Goal: Task Accomplishment & Management: Manage account settings

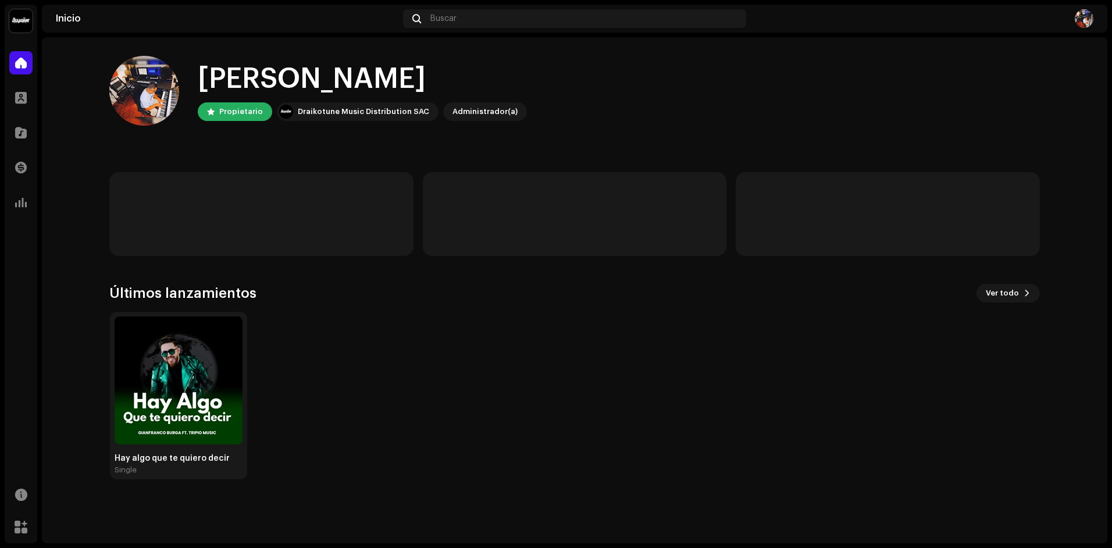
drag, startPoint x: 448, startPoint y: 361, endPoint x: 454, endPoint y: 358, distance: 7.3
click at [449, 362] on div "Hay algo que te quiero decir Single" at bounding box center [570, 396] width 931 height 168
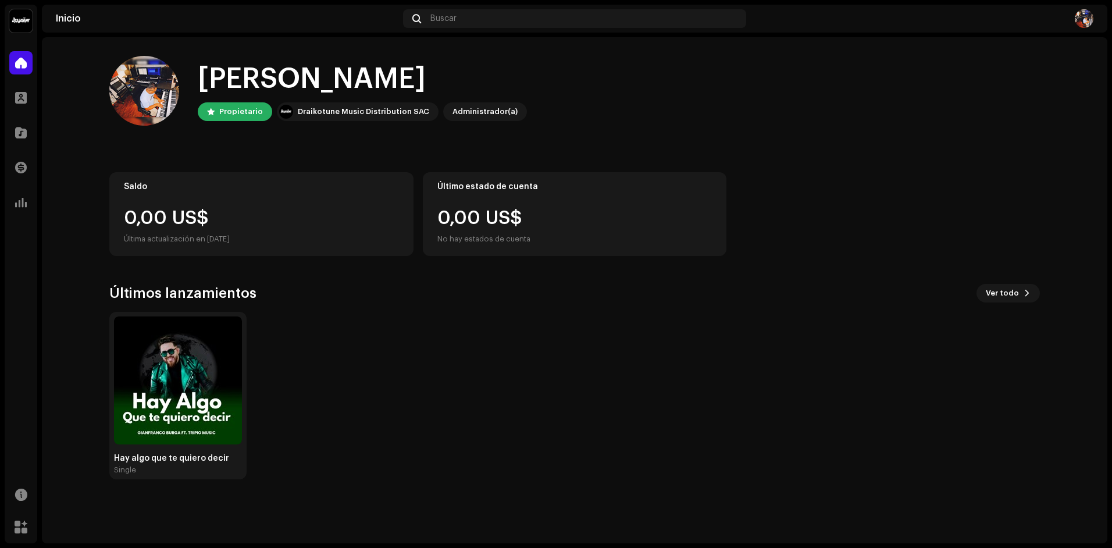
click at [455, 358] on div "Hay algo que te quiero decir Single" at bounding box center [570, 396] width 931 height 168
click at [483, 352] on div "Hay algo que te quiero decir Single" at bounding box center [570, 396] width 931 height 168
click at [417, 350] on div "Hay algo que te quiero decir Single" at bounding box center [570, 396] width 931 height 168
click at [560, 346] on div "Hay algo que te quiero decir Single" at bounding box center [570, 396] width 931 height 168
click at [185, 357] on img at bounding box center [178, 380] width 128 height 128
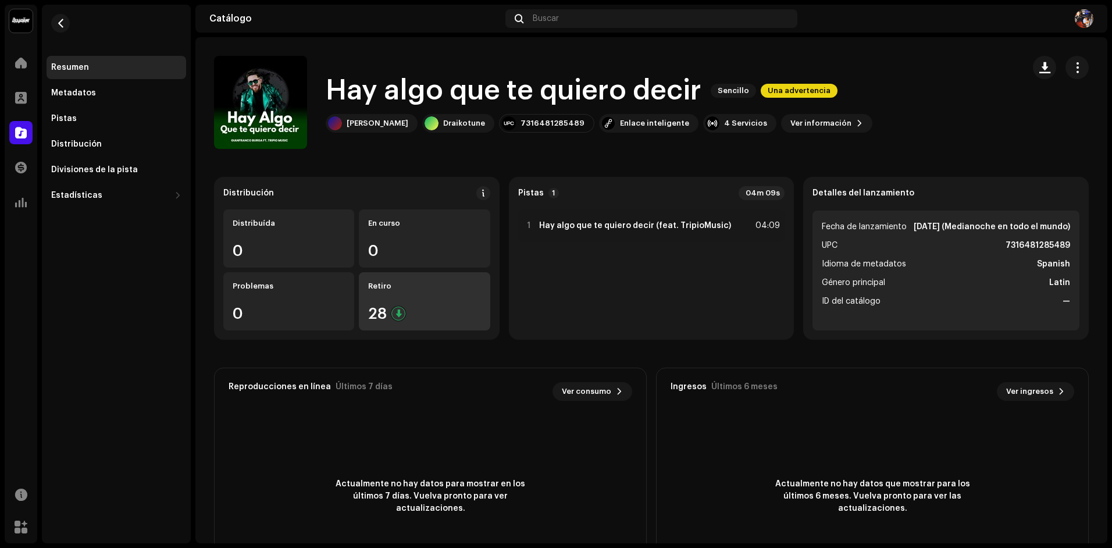
click at [378, 301] on div "Retiro 28" at bounding box center [424, 301] width 131 height 58
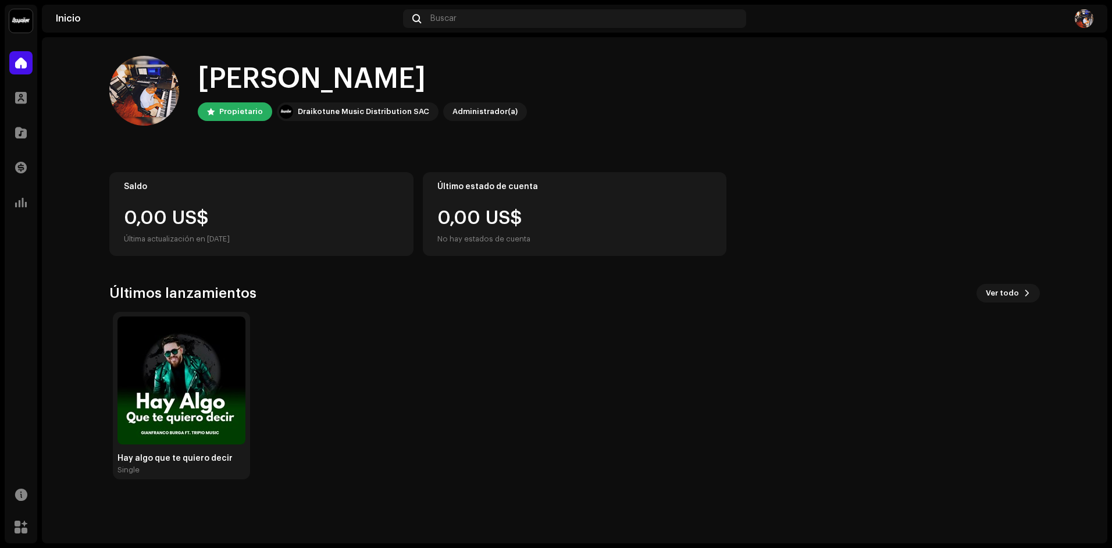
drag, startPoint x: 389, startPoint y: 371, endPoint x: 278, endPoint y: 362, distance: 110.9
click at [390, 371] on div "Hay algo que te quiero decir Single" at bounding box center [573, 396] width 931 height 168
drag, startPoint x: 438, startPoint y: 356, endPoint x: 207, endPoint y: 372, distance: 231.5
click at [437, 356] on div "Hay algo que te quiero decir Single" at bounding box center [570, 396] width 931 height 168
click at [221, 346] on img at bounding box center [178, 380] width 128 height 128
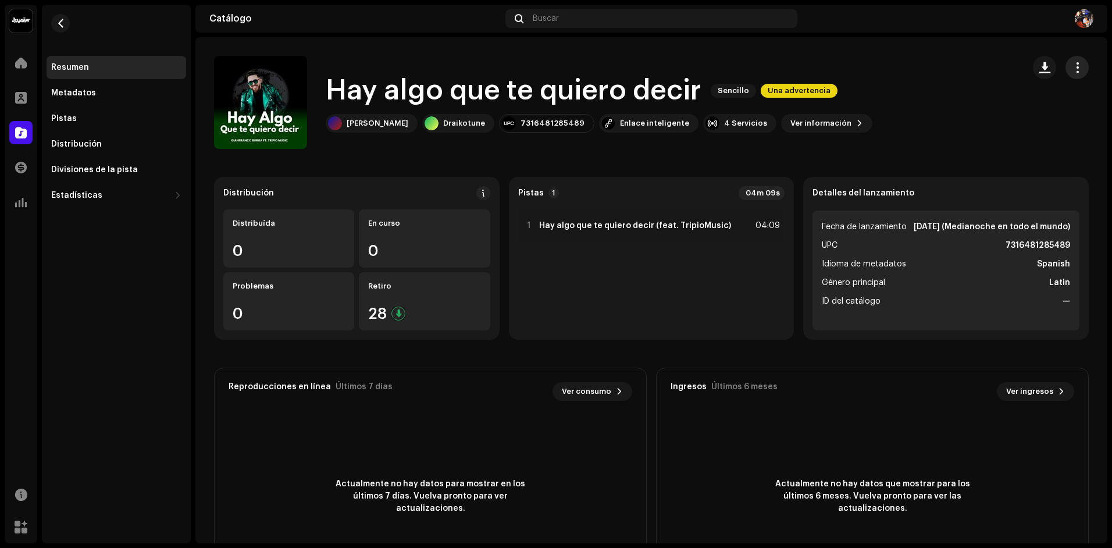
click at [1073, 67] on span "button" at bounding box center [1077, 67] width 11 height 9
click at [845, 51] on catalog-releases-details-overview "Hay algo que te quiero decir Sencillo Una advertencia Hay algo que te quiero de…" at bounding box center [651, 328] width 912 height 582
click at [941, 124] on div "Hay algo que te quiero decir Sencillo Una advertencia [PERSON_NAME] Draikotune …" at bounding box center [614, 102] width 801 height 93
click at [510, 158] on catalog-releases-details-overview "Hay algo que te quiero decir Sencillo Una advertencia Hay algo que te quiero de…" at bounding box center [651, 328] width 912 height 582
click at [508, 163] on catalog-releases-details-overview "Hay algo que te quiero decir Sencillo Una advertencia Hay algo que te quiero de…" at bounding box center [651, 328] width 912 height 582
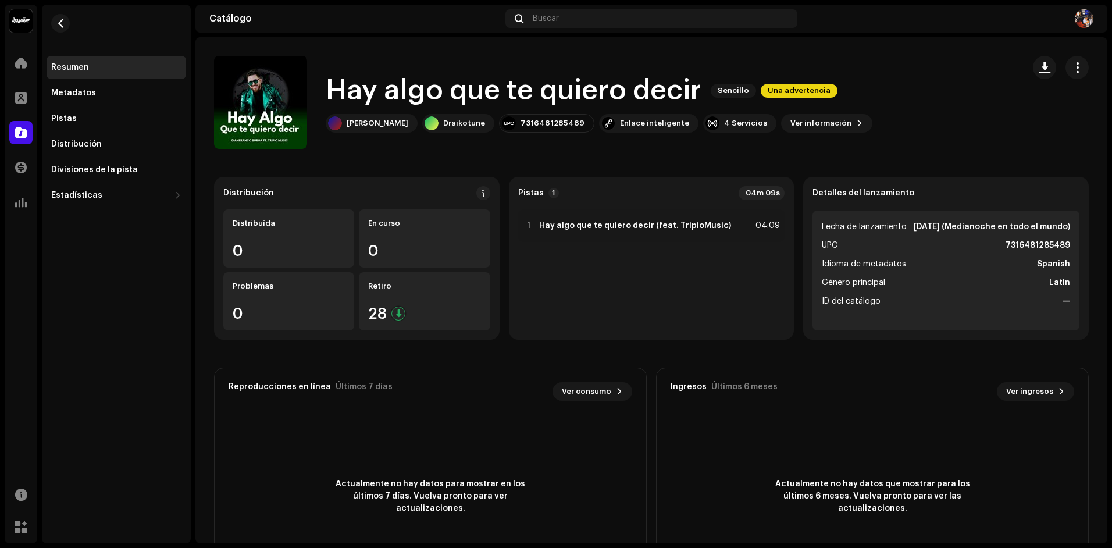
click at [1002, 115] on div "Hay algo que te quiero decir Sencillo Una advertencia [PERSON_NAME] Draikotune …" at bounding box center [614, 102] width 801 height 93
click at [1072, 72] on span "button" at bounding box center [1077, 67] width 11 height 9
click at [922, 63] on div "Hay algo que te quiero decir Sencillo Una advertencia [PERSON_NAME] Draikotune …" at bounding box center [614, 102] width 801 height 93
drag, startPoint x: 996, startPoint y: 122, endPoint x: 1065, endPoint y: 91, distance: 76.0
click at [996, 123] on div "Hay algo que te quiero decir Sencillo Una advertencia [PERSON_NAME] Draikotune …" at bounding box center [614, 102] width 801 height 93
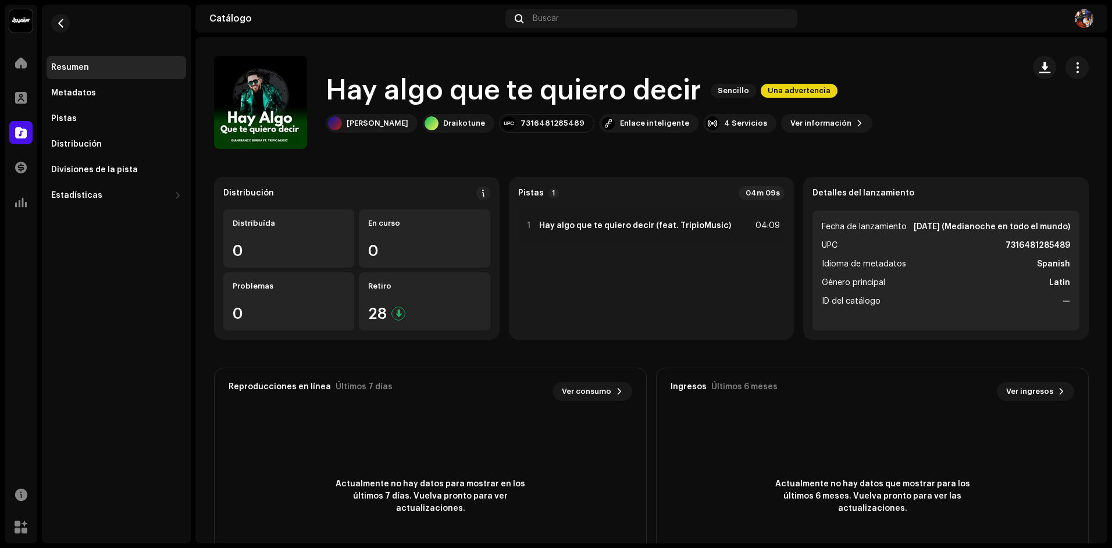
scroll to position [1, 0]
click at [1033, 397] on span "Ver ingresos" at bounding box center [1030, 391] width 47 height 23
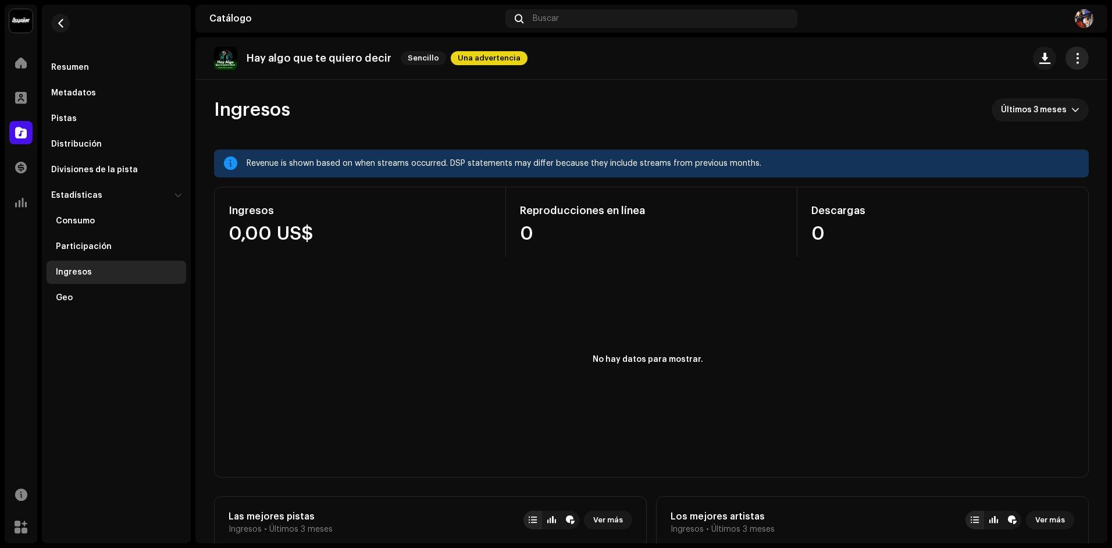
click at [1076, 65] on button "button" at bounding box center [1077, 58] width 23 height 23
click at [361, 112] on div "Ingresos Últimos 3 meses" at bounding box center [651, 109] width 875 height 23
drag, startPoint x: 299, startPoint y: 283, endPoint x: 343, endPoint y: 170, distance: 120.7
click at [301, 280] on rect at bounding box center [648, 373] width 858 height 186
click at [365, 100] on div "Ingresos Últimos 3 meses" at bounding box center [651, 109] width 875 height 23
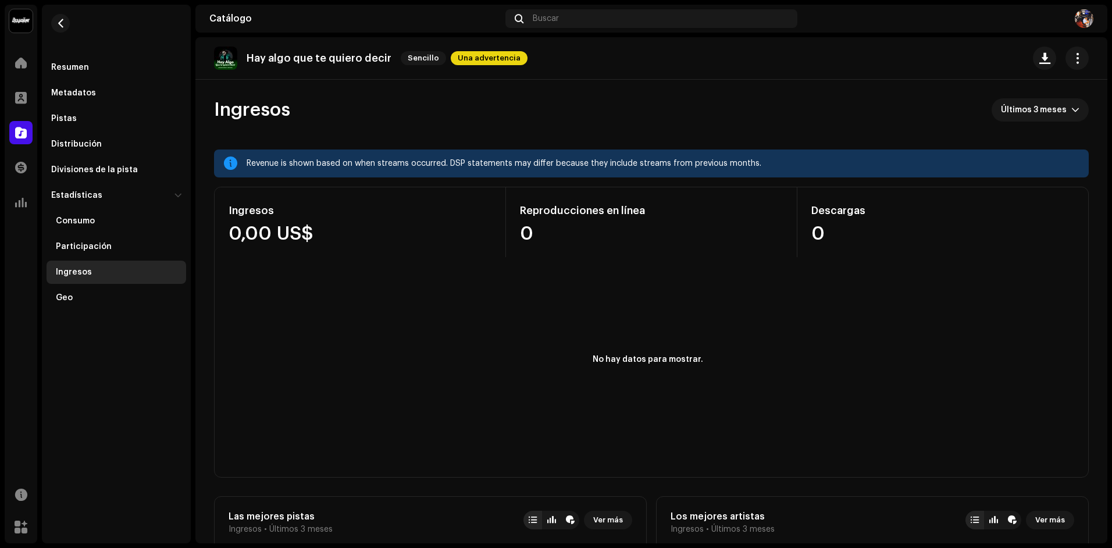
drag, startPoint x: 212, startPoint y: 62, endPoint x: 218, endPoint y: 60, distance: 6.6
click at [215, 61] on div "Hay algo que te quiero decir Sencillo Una advertencia" at bounding box center [651, 58] width 912 height 42
click at [230, 56] on img at bounding box center [225, 58] width 23 height 23
click at [236, 54] on img at bounding box center [225, 58] width 23 height 23
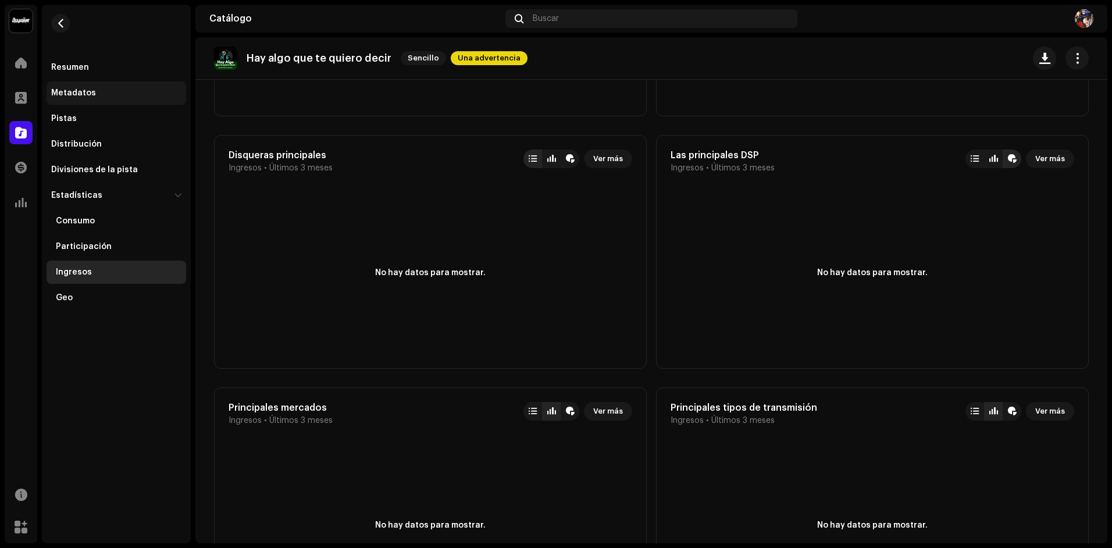
scroll to position [381, 0]
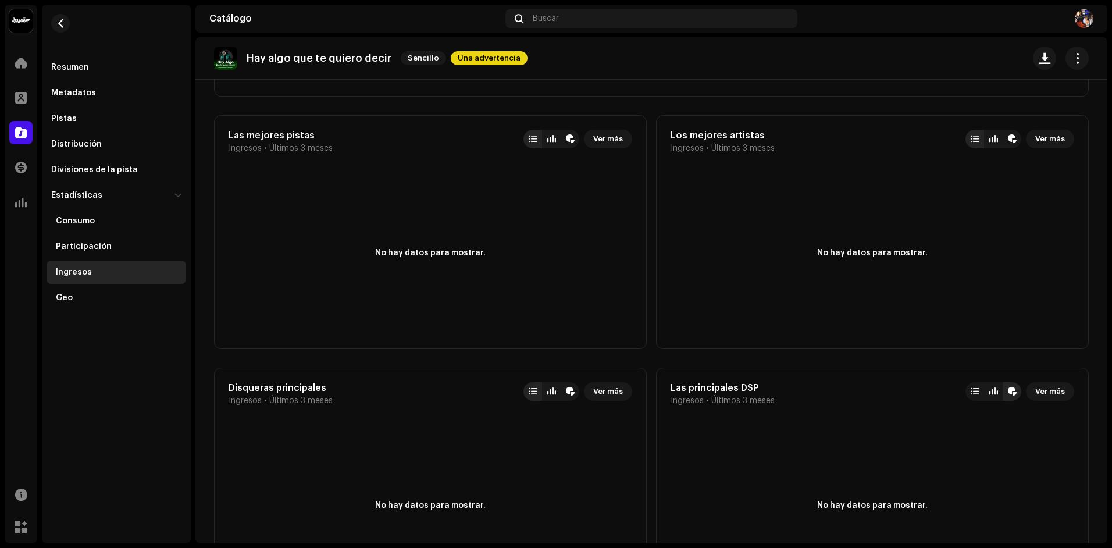
click at [8, 140] on div "Catálogo" at bounding box center [21, 132] width 33 height 33
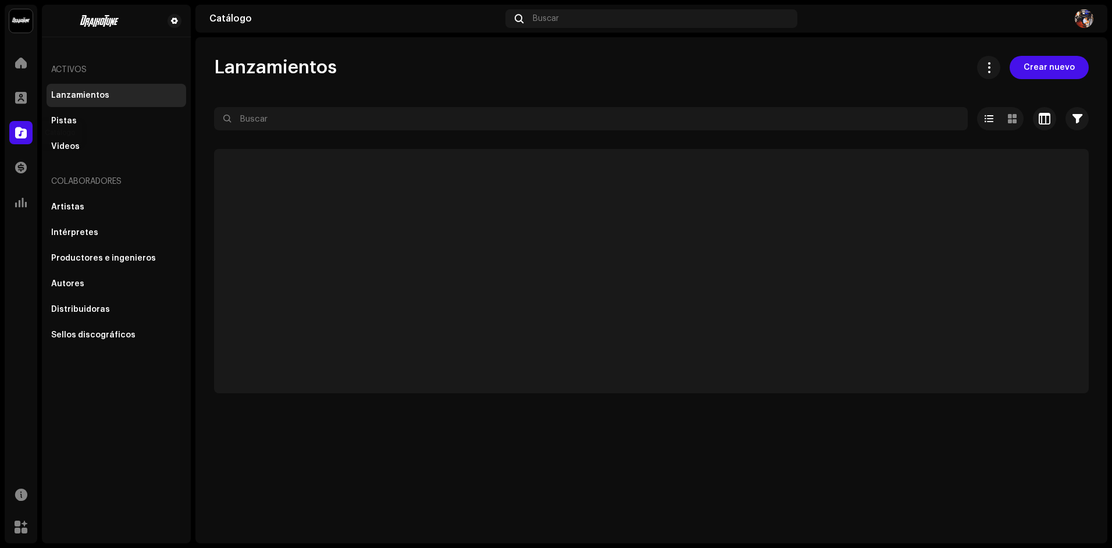
click at [12, 136] on div at bounding box center [20, 132] width 23 height 23
click at [20, 128] on span at bounding box center [21, 132] width 12 height 9
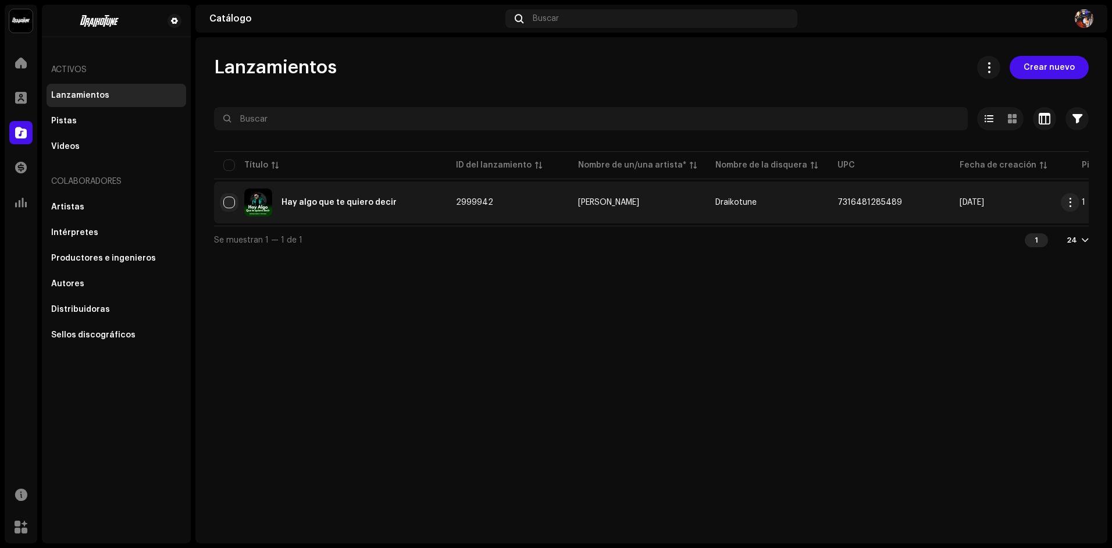
click at [232, 203] on input "checkbox" at bounding box center [229, 203] width 12 height 12
checkbox input "true"
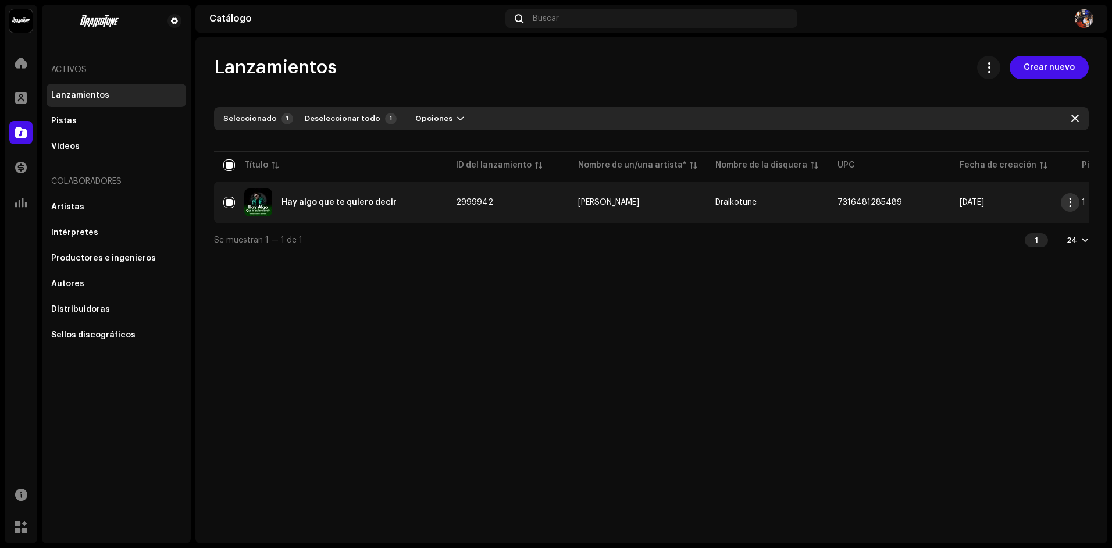
click at [1069, 205] on span "button" at bounding box center [1070, 202] width 9 height 9
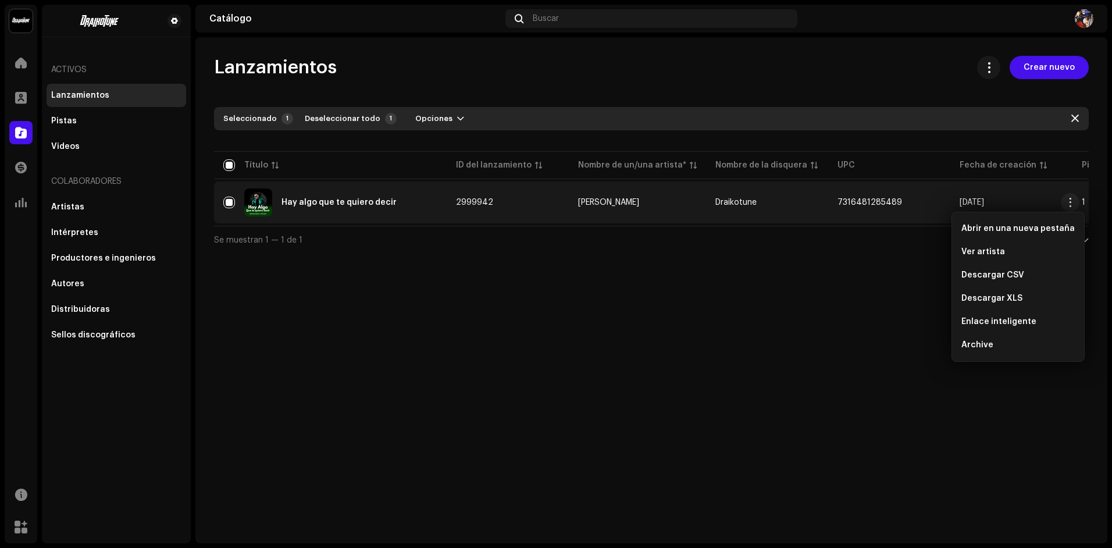
click at [899, 288] on div "Lanzamientos Crear nuevo Seleccionado 1 Deseleccionar todo 1 Opciones Filtros E…" at bounding box center [651, 290] width 912 height 506
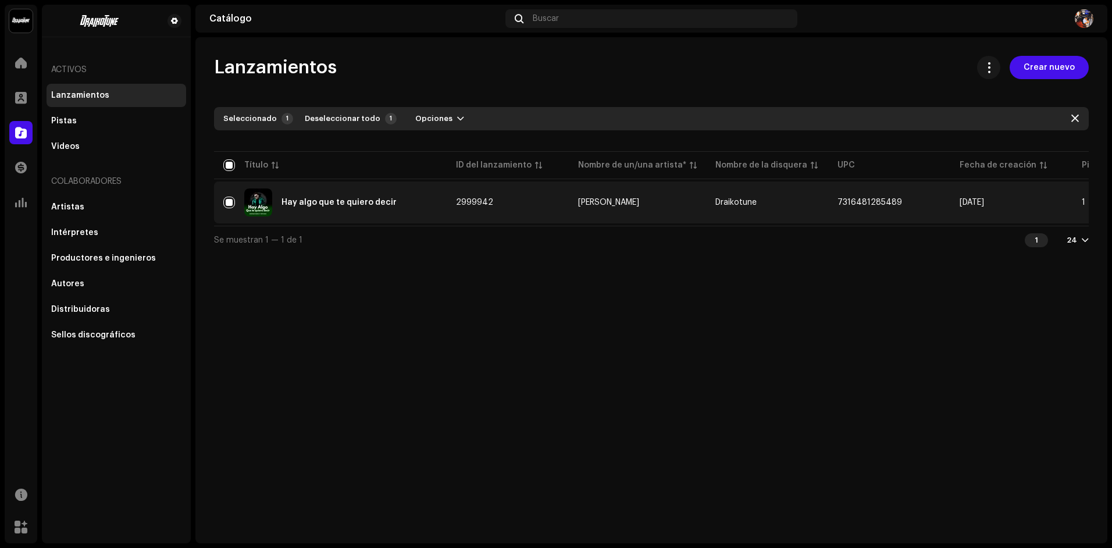
click at [387, 315] on div "Lanzamientos Crear nuevo Seleccionado 1 Deseleccionar todo 1 Opciones Filtros E…" at bounding box center [651, 290] width 912 height 506
drag, startPoint x: 403, startPoint y: 201, endPoint x: 282, endPoint y: 206, distance: 121.7
click at [282, 206] on div "Hay algo que te quiero decir" at bounding box center [330, 203] width 214 height 28
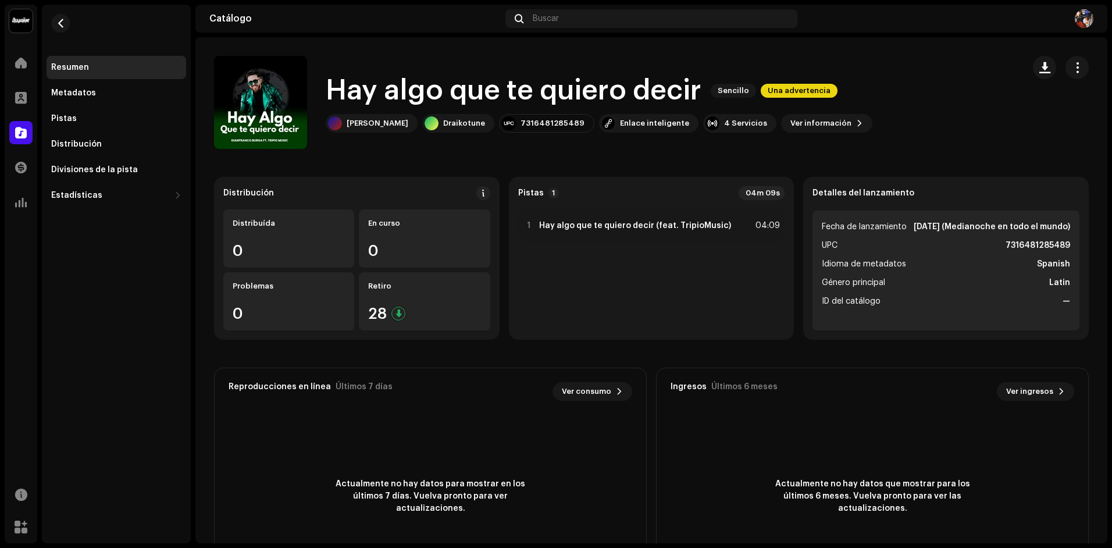
drag, startPoint x: 703, startPoint y: 95, endPoint x: 315, endPoint y: 104, distance: 387.6
click at [315, 104] on div "Hay algo que te quiero decir Sencillo Una advertencia [PERSON_NAME] Draikotune …" at bounding box center [614, 102] width 801 height 93
copy div "Hay algo que te quiero decir"
click at [568, 119] on div "7316481285489" at bounding box center [553, 123] width 64 height 9
drag, startPoint x: 536, startPoint y: 122, endPoint x: 613, endPoint y: 122, distance: 76.2
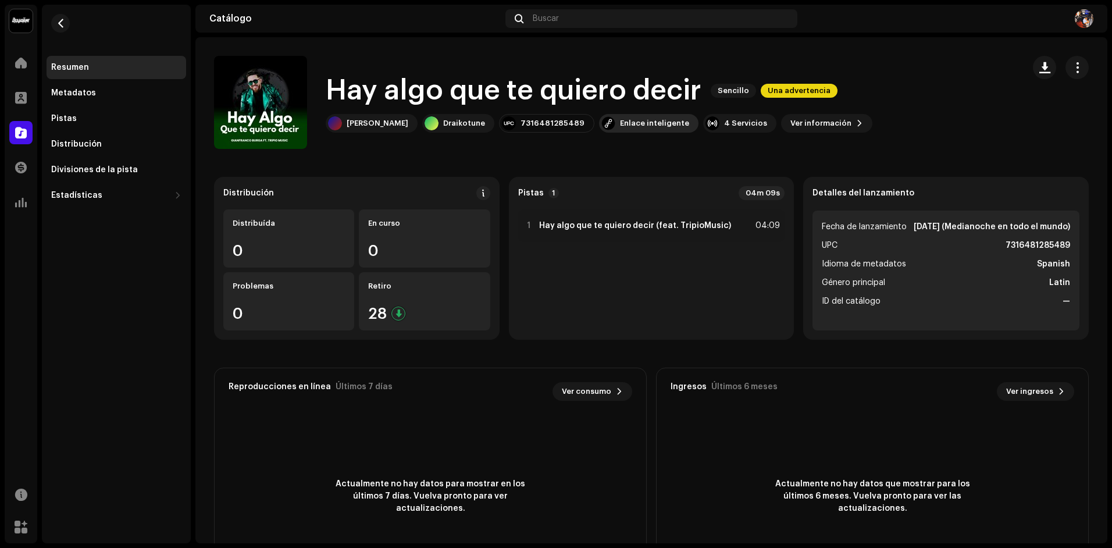
click at [610, 123] on div "[PERSON_NAME] Draikotune 7316481285489 Enlace inteligente 4 Servicios Ver infor…" at bounding box center [599, 123] width 547 height 19
copy div "7316481285489"
click at [968, 143] on div "Hay algo que te quiero decir Sencillo Una advertencia [PERSON_NAME] Draikotune …" at bounding box center [614, 102] width 801 height 93
click at [997, 118] on div "Hay algo que te quiero decir Sencillo Una advertencia [PERSON_NAME] Draikotune …" at bounding box center [614, 102] width 801 height 93
click at [1044, 115] on div at bounding box center [1061, 102] width 56 height 93
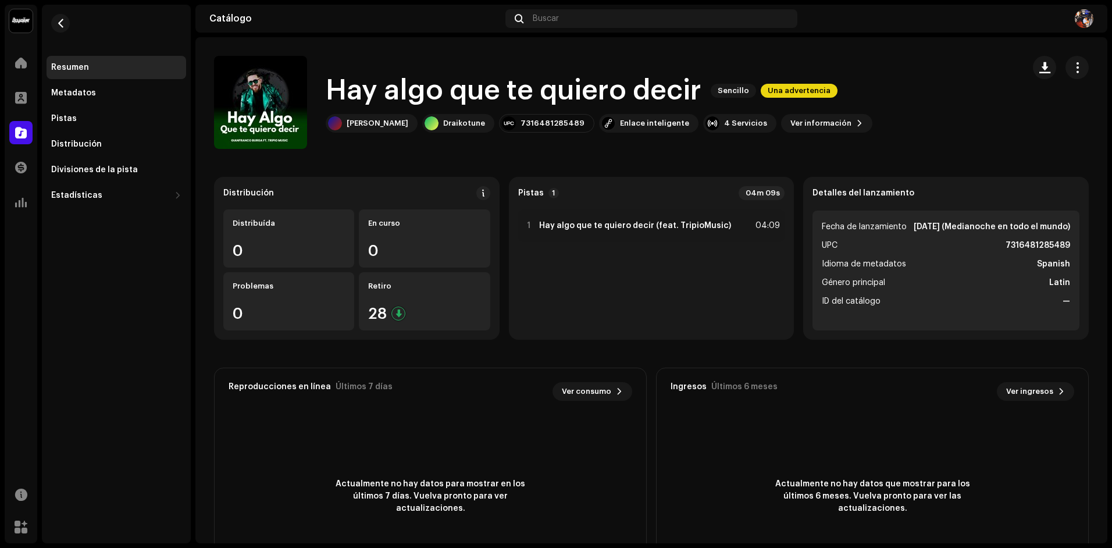
click at [963, 135] on div "Hay algo que te quiero decir Sencillo Una advertencia [PERSON_NAME] Draikotune …" at bounding box center [614, 102] width 801 height 93
click at [965, 136] on div "Hay algo que te quiero decir Sencillo Una advertencia [PERSON_NAME] Draikotune …" at bounding box center [614, 102] width 801 height 93
click at [1072, 71] on span "button" at bounding box center [1077, 67] width 11 height 9
drag, startPoint x: 406, startPoint y: 154, endPoint x: 255, endPoint y: 89, distance: 163.4
click at [405, 154] on catalog-releases-details-overview "Hay algo que te quiero decir Sencillo Una advertencia Hay algo que te quiero de…" at bounding box center [651, 328] width 912 height 582
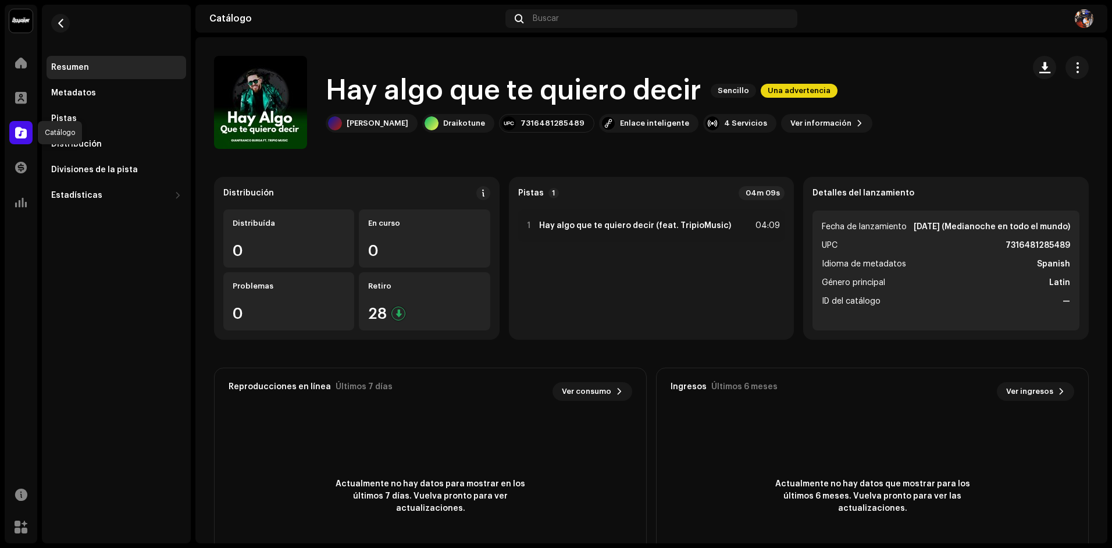
click at [28, 128] on div at bounding box center [20, 132] width 23 height 23
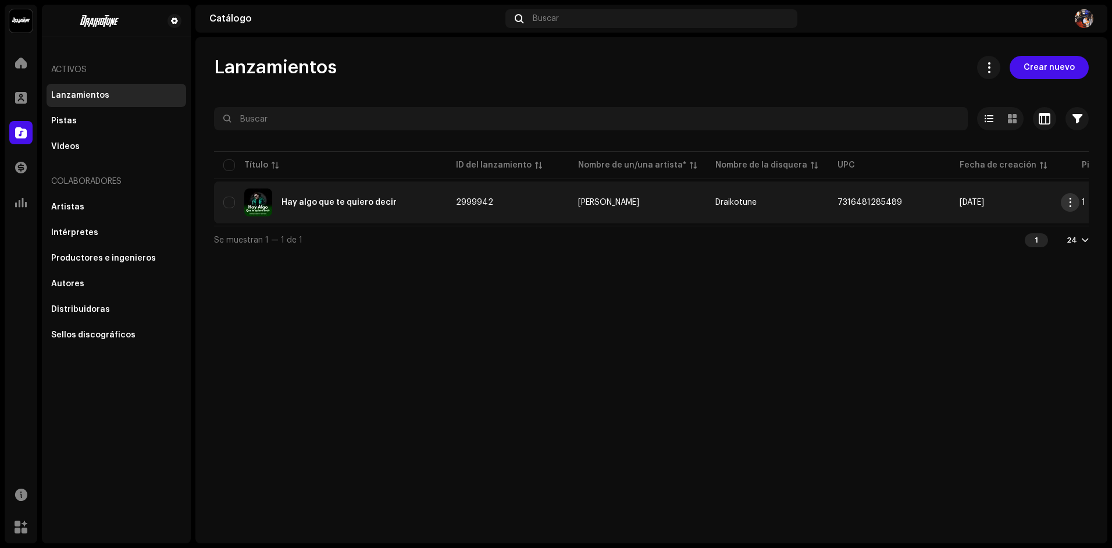
click at [1075, 202] on button "button" at bounding box center [1070, 202] width 19 height 19
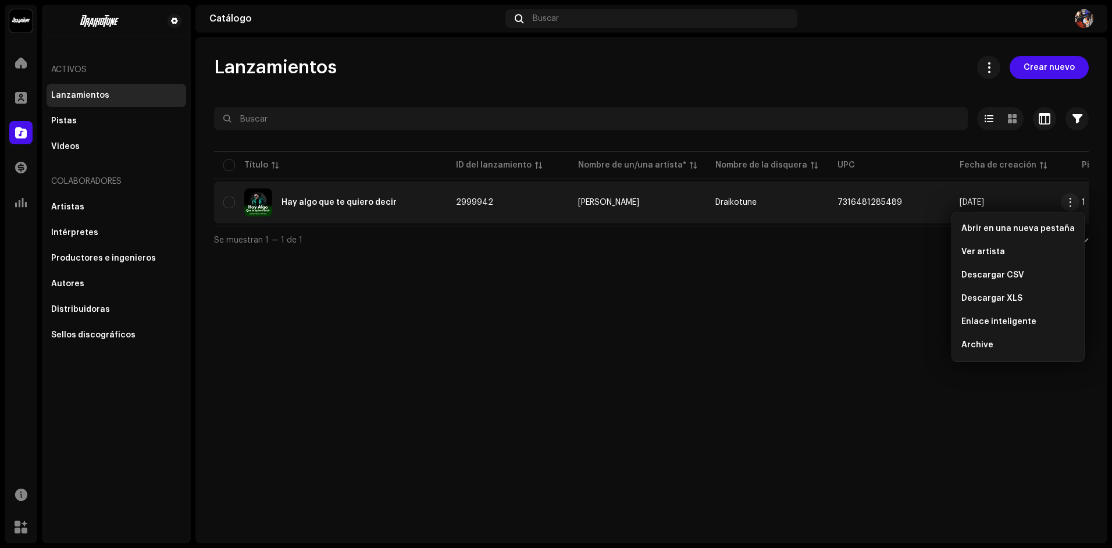
click at [530, 297] on div "Lanzamientos Crear nuevo Seleccionado 0 Opciones Filtros Estado de distribución…" at bounding box center [651, 290] width 912 height 506
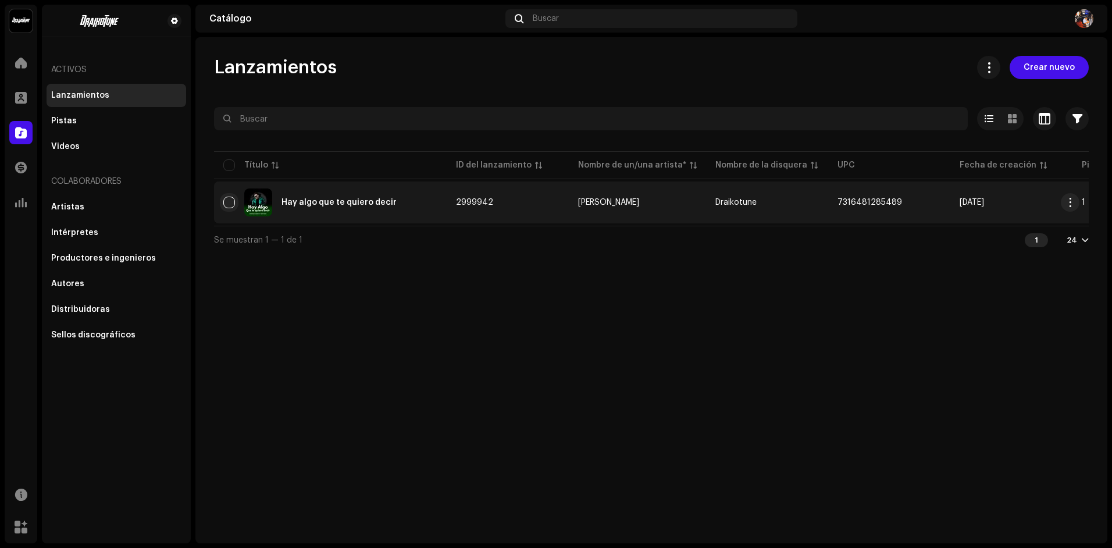
click at [229, 203] on input "checkbox" at bounding box center [229, 203] width 12 height 12
checkbox input "true"
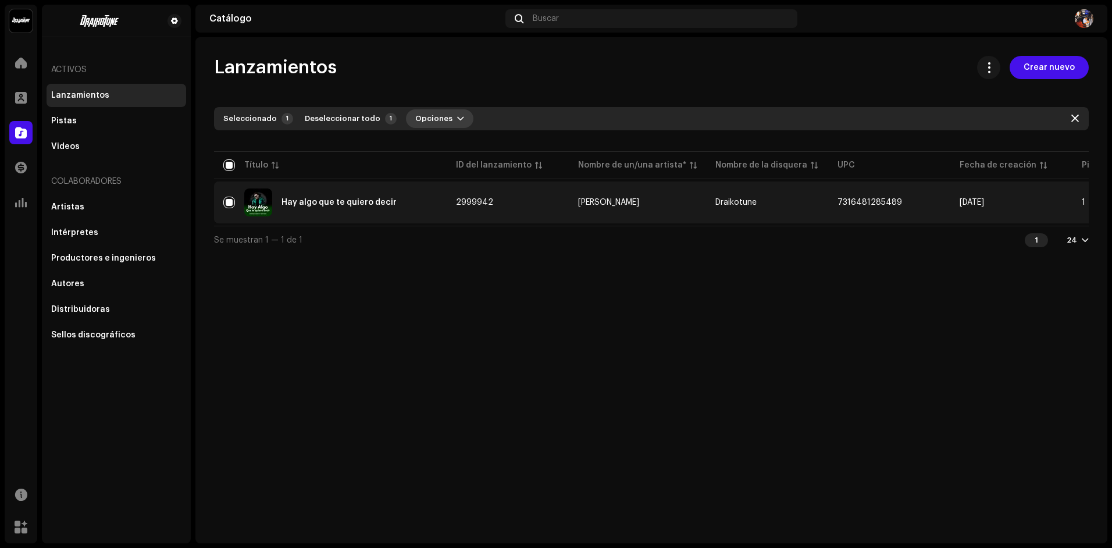
click at [439, 120] on span "Opciones" at bounding box center [433, 118] width 37 height 23
click at [535, 80] on div "Lanzamientos Crear nuevo Seleccionado 1 Deseleccionar todo 1 Opciones Filtros E…" at bounding box center [651, 155] width 912 height 198
click at [1075, 199] on span "button" at bounding box center [1070, 202] width 9 height 9
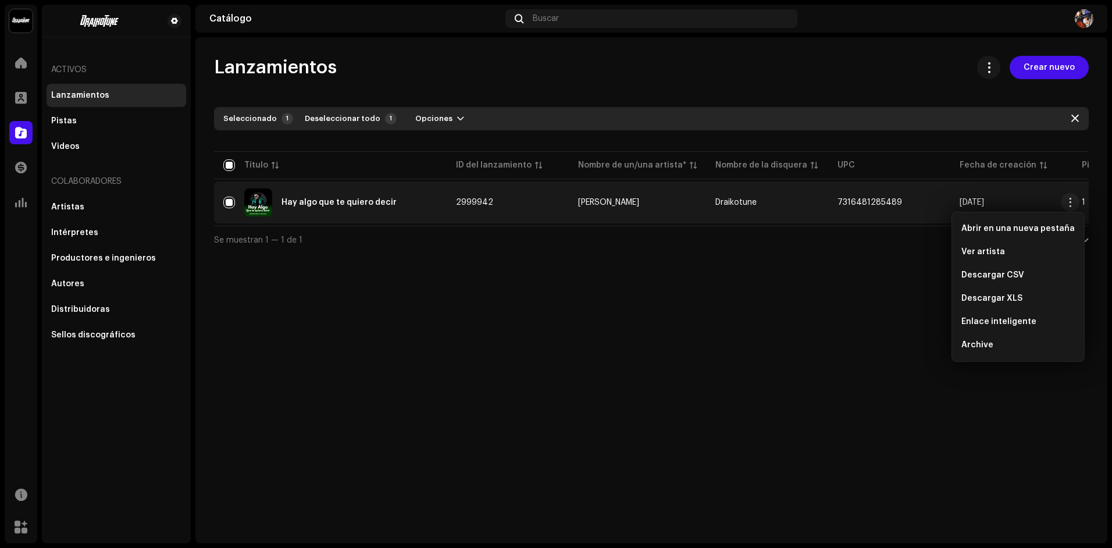
click at [621, 303] on div "Lanzamientos Crear nuevo Seleccionado 1 Deseleccionar todo 1 Opciones Filtros E…" at bounding box center [651, 290] width 912 height 506
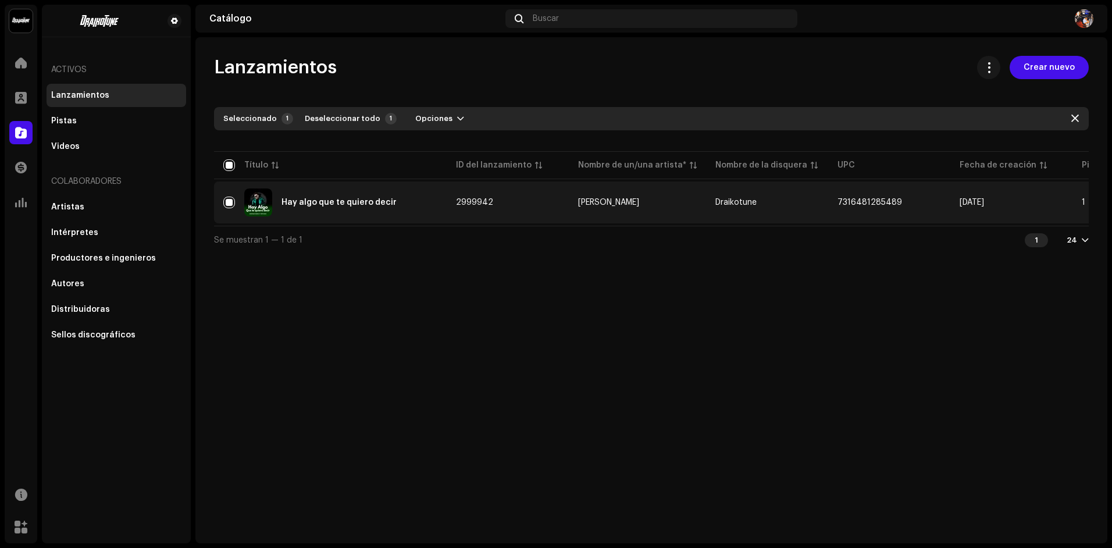
click at [369, 316] on div "Lanzamientos Crear nuevo Seleccionado 1 Deseleccionar todo 1 Opciones Filtros E…" at bounding box center [651, 290] width 912 height 506
click at [621, 304] on div "Lanzamientos Crear nuevo Seleccionado 1 Deseleccionar todo 1 Opciones Filtros E…" at bounding box center [651, 290] width 912 height 506
click at [744, 314] on div "Lanzamientos Crear nuevo Seleccionado 1 Deseleccionar todo 1 Opciones Filtros E…" at bounding box center [651, 290] width 912 height 506
click at [525, 360] on div "Lanzamientos Crear nuevo Seleccionado 1 Deseleccionar todo 1 Opciones Filtros E…" at bounding box center [651, 290] width 912 height 506
click at [408, 312] on div "Lanzamientos Crear nuevo Seleccionado 1 Deseleccionar todo 1 Opciones Filtros E…" at bounding box center [651, 290] width 912 height 506
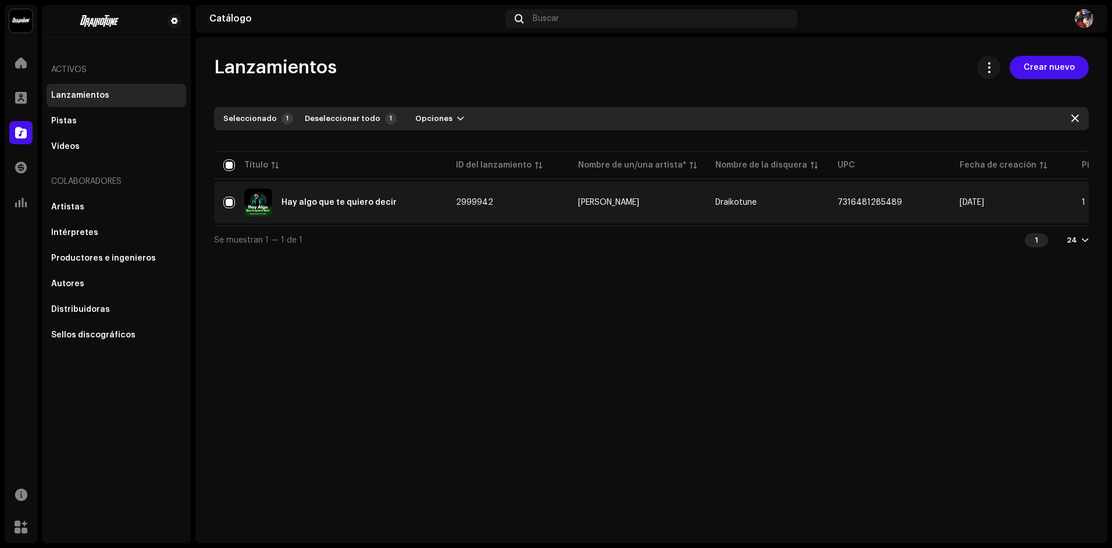
click at [589, 304] on div "Lanzamientos Crear nuevo Seleccionado 1 Deseleccionar todo 1 Opciones Filtros E…" at bounding box center [651, 290] width 912 height 506
click at [595, 351] on div "Lanzamientos Crear nuevo Seleccionado 1 Deseleccionar todo 1 Opciones Filtros E…" at bounding box center [651, 290] width 912 height 506
click at [990, 76] on button at bounding box center [988, 67] width 23 height 23
click at [902, 301] on div "Lanzamientos Crear nuevo Seleccionado 1 Deseleccionar todo 1 Opciones Filtros E…" at bounding box center [651, 290] width 912 height 506
drag, startPoint x: 442, startPoint y: 383, endPoint x: 170, endPoint y: 151, distance: 357.8
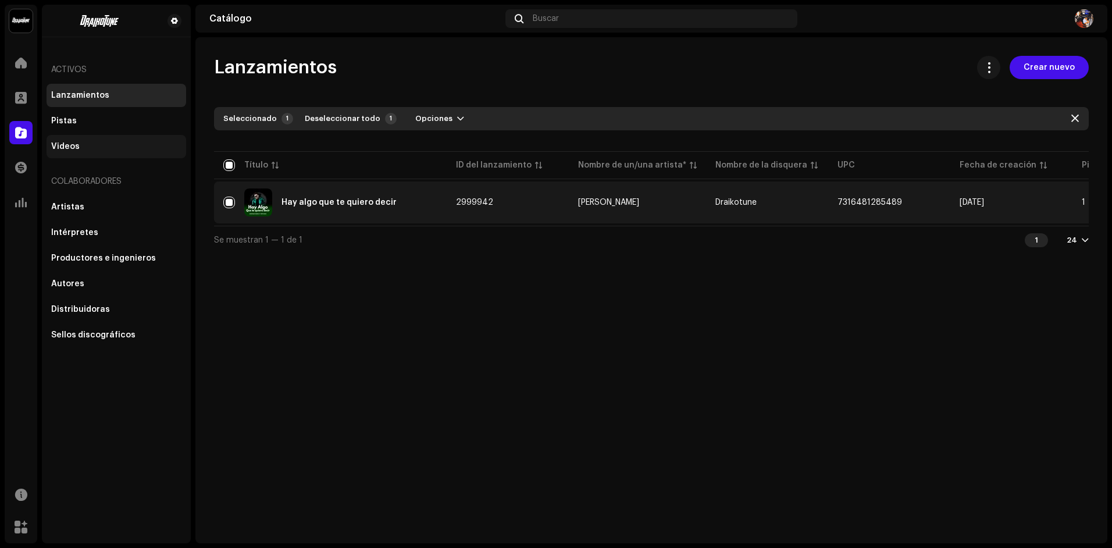
click at [435, 375] on div "Lanzamientos Crear nuevo Seleccionado 1 Deseleccionar todo 1 Opciones Filtros E…" at bounding box center [651, 290] width 912 height 506
drag, startPoint x: 512, startPoint y: 389, endPoint x: 352, endPoint y: 226, distance: 228.3
click at [507, 378] on div "Lanzamientos Crear nuevo Seleccionado 1 Deseleccionar todo 1 Opciones Filtros E…" at bounding box center [651, 290] width 912 height 506
click at [511, 342] on div "Lanzamientos Crear nuevo Seleccionado 1 Deseleccionar todo 1 Opciones Filtros E…" at bounding box center [651, 290] width 912 height 506
click at [830, 343] on div "Lanzamientos Crear nuevo Seleccionado 1 Deseleccionar todo 1 Opciones Filtros E…" at bounding box center [651, 290] width 912 height 506
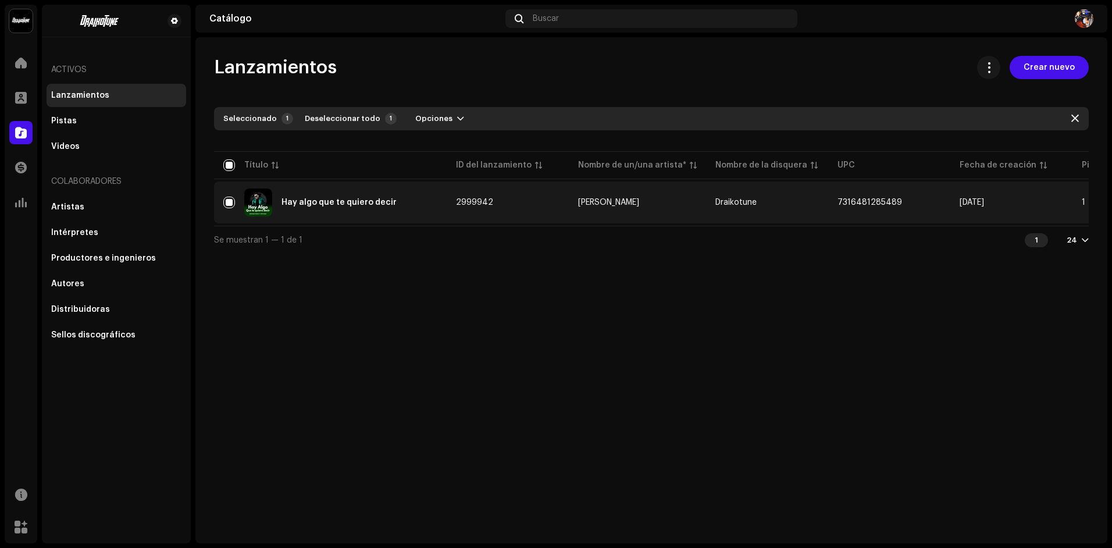
click at [677, 333] on div "Lanzamientos Crear nuevo Seleccionado 1 Deseleccionar todo 1 Opciones Filtros E…" at bounding box center [651, 290] width 912 height 506
click at [581, 273] on div "Lanzamientos Crear nuevo Seleccionado 1 Deseleccionar todo 1 Opciones Filtros E…" at bounding box center [651, 290] width 912 height 506
click at [987, 70] on span at bounding box center [989, 67] width 11 height 9
click at [584, 368] on div "Lanzamientos Crear nuevo Seleccionado 1 Deseleccionar todo 1 Opciones Filtros E…" at bounding box center [651, 290] width 912 height 506
click at [386, 301] on div "Lanzamientos Crear nuevo Seleccionado 1 Deseleccionar todo 1 Opciones Filtros E…" at bounding box center [651, 290] width 912 height 506
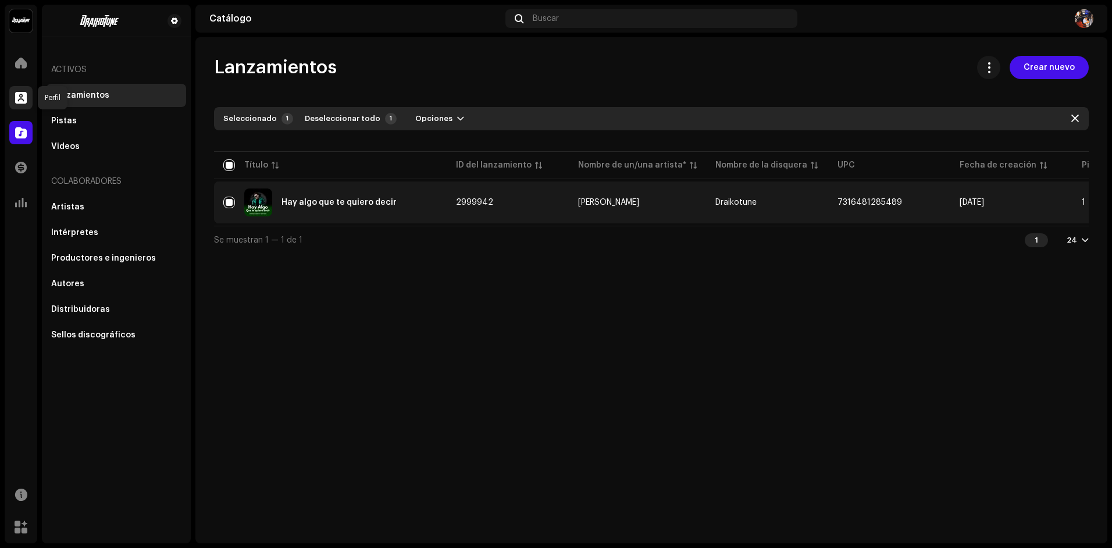
click at [20, 99] on span at bounding box center [21, 97] width 12 height 9
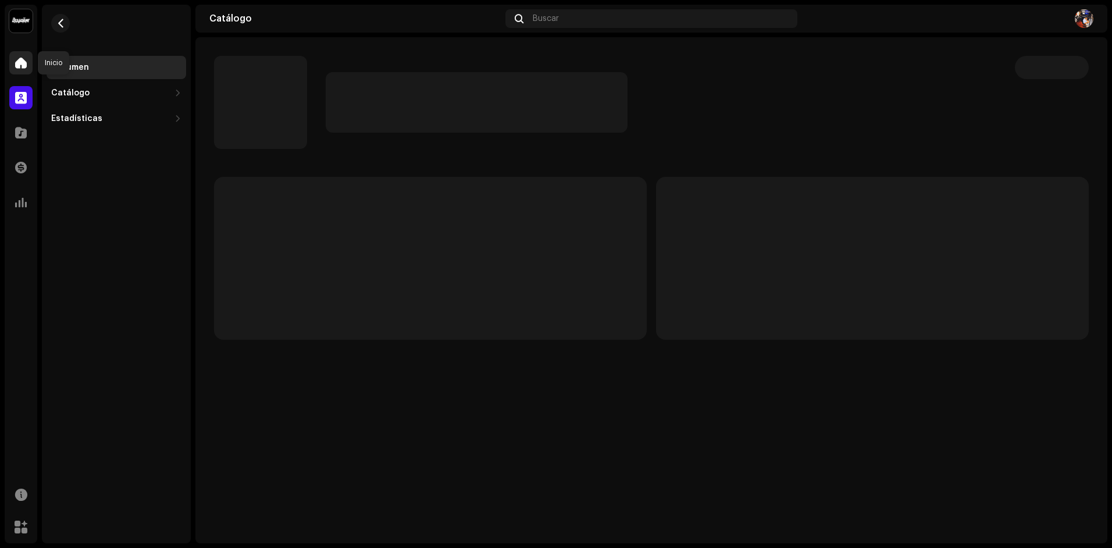
click at [25, 61] on span at bounding box center [21, 62] width 12 height 9
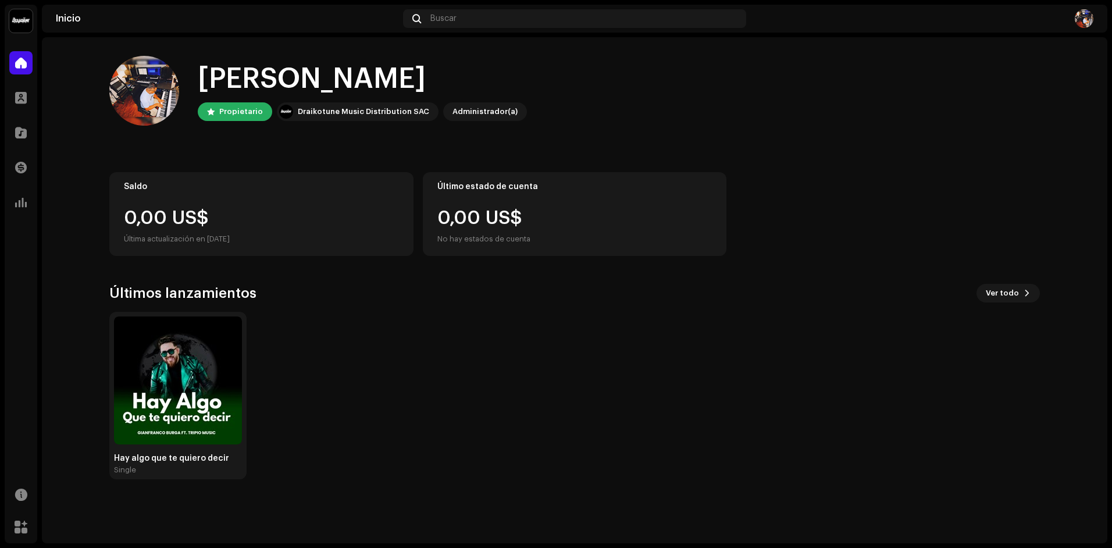
click at [539, 387] on div "Hay algo que te quiero decir Single" at bounding box center [570, 396] width 931 height 168
click at [32, 102] on div at bounding box center [20, 97] width 23 height 23
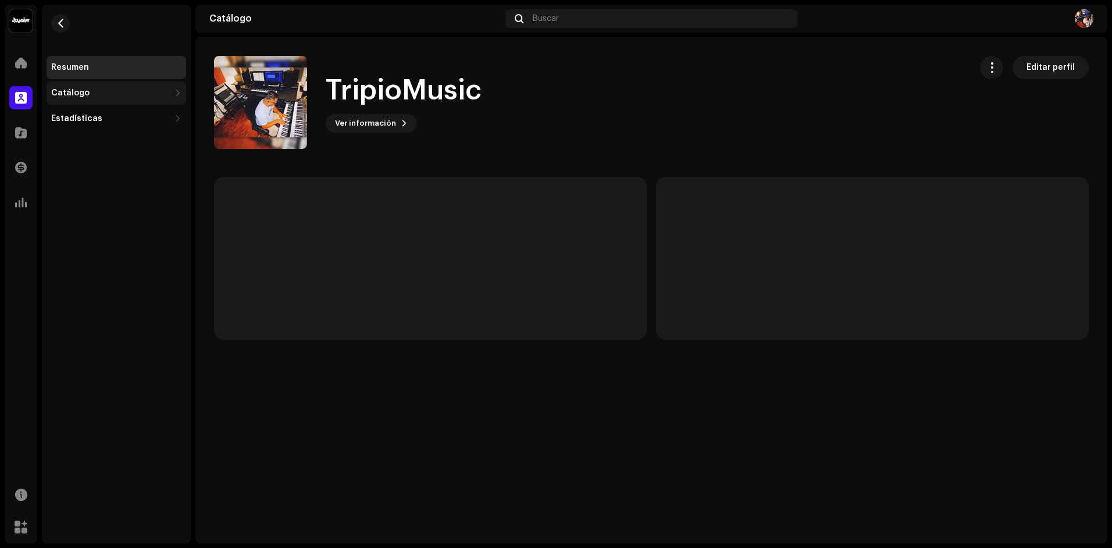
click at [87, 95] on div "Catálogo" at bounding box center [110, 92] width 119 height 9
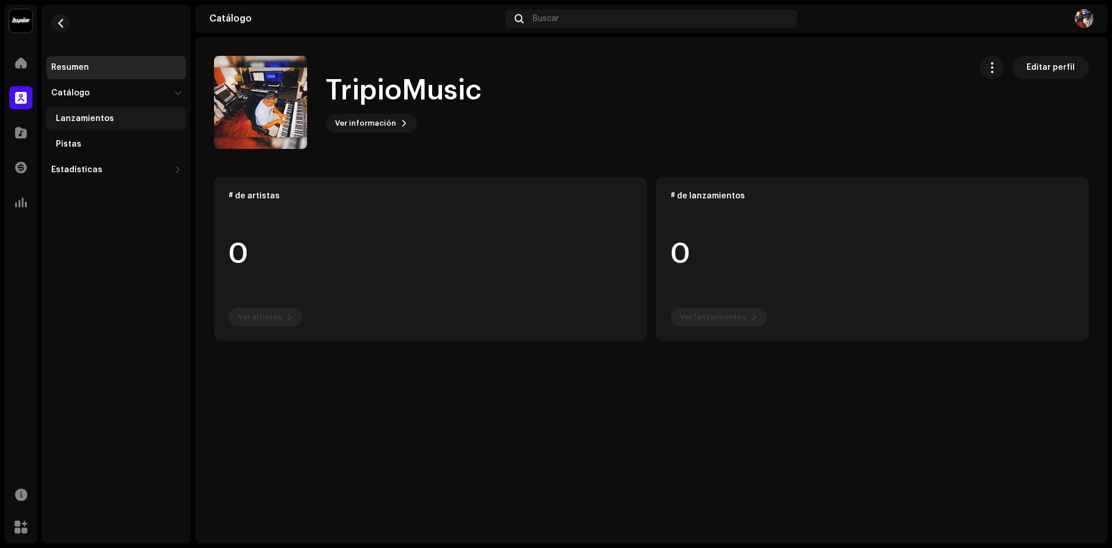
click at [102, 123] on div "Lanzamientos" at bounding box center [117, 118] width 140 height 23
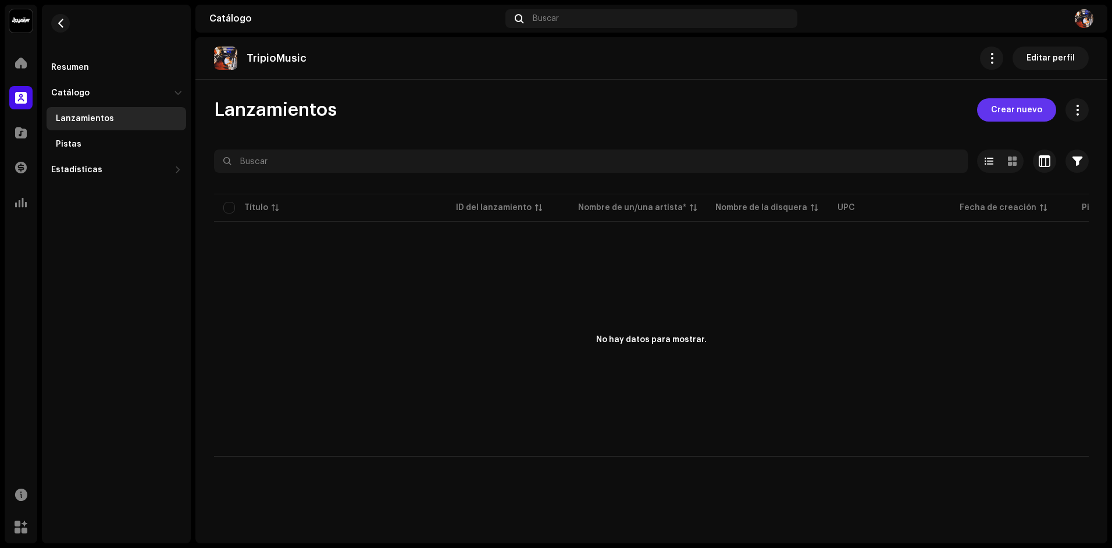
click at [1015, 108] on span "Crear nuevo" at bounding box center [1016, 109] width 51 height 23
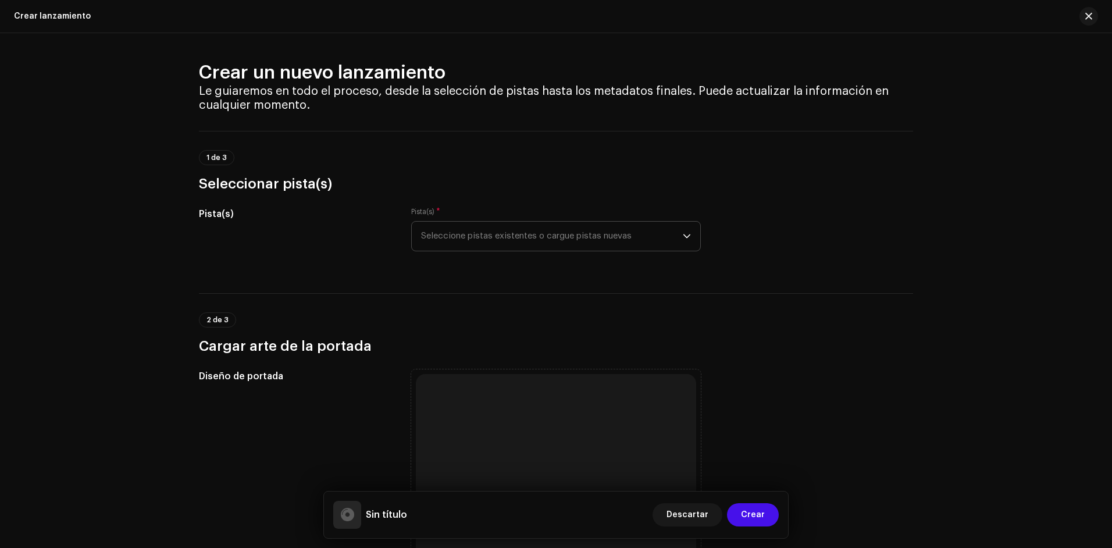
click at [635, 229] on span "Seleccione pistas existentes o cargue pistas nuevas" at bounding box center [552, 236] width 262 height 29
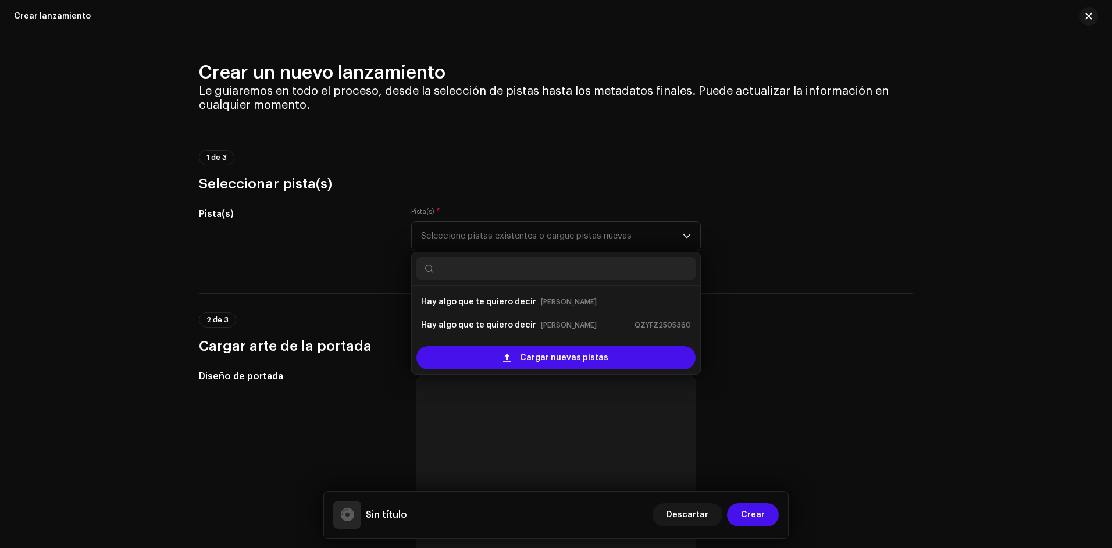
drag, startPoint x: 90, startPoint y: 241, endPoint x: 361, endPoint y: 232, distance: 271.3
click at [91, 241] on div "Crear un nuevo lanzamiento Le guiaremos en todo el proceso, desde la selección …" at bounding box center [556, 290] width 1112 height 515
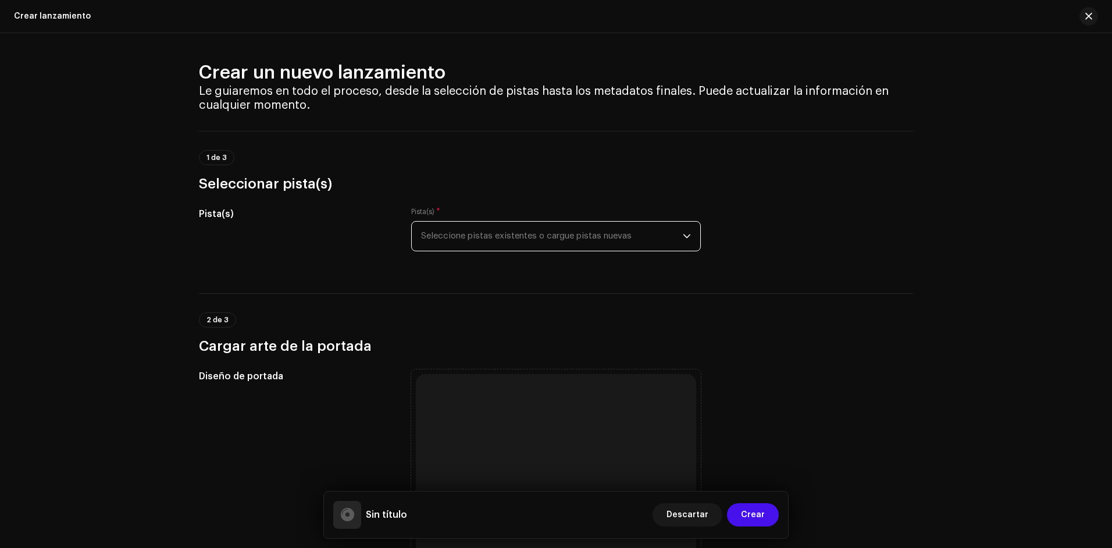
click at [518, 234] on span "Seleccione pistas existentes o cargue pistas nuevas" at bounding box center [552, 236] width 262 height 29
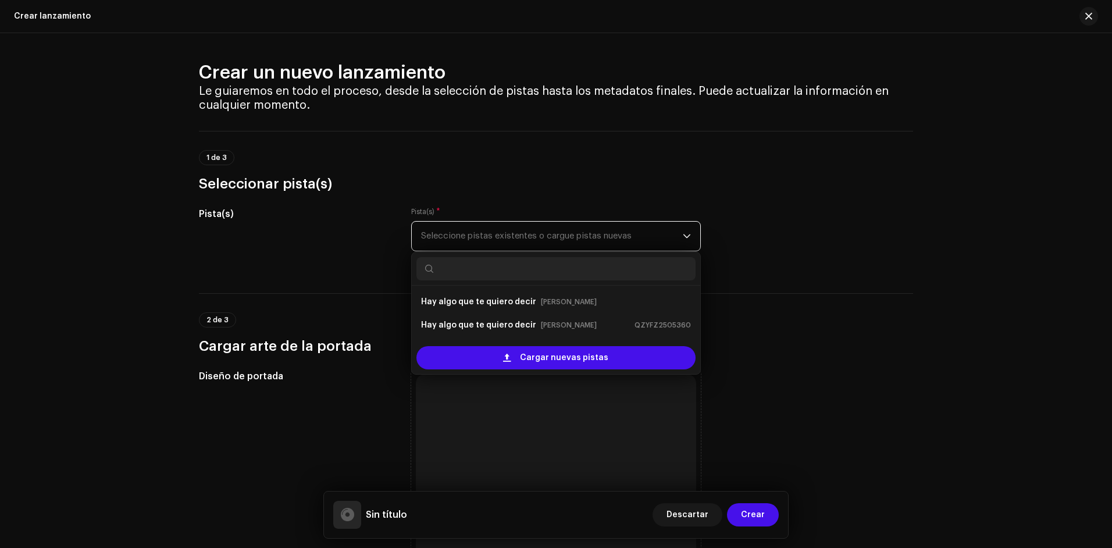
click at [518, 234] on span "Seleccione pistas existentes o cargue pistas nuevas" at bounding box center [552, 236] width 262 height 29
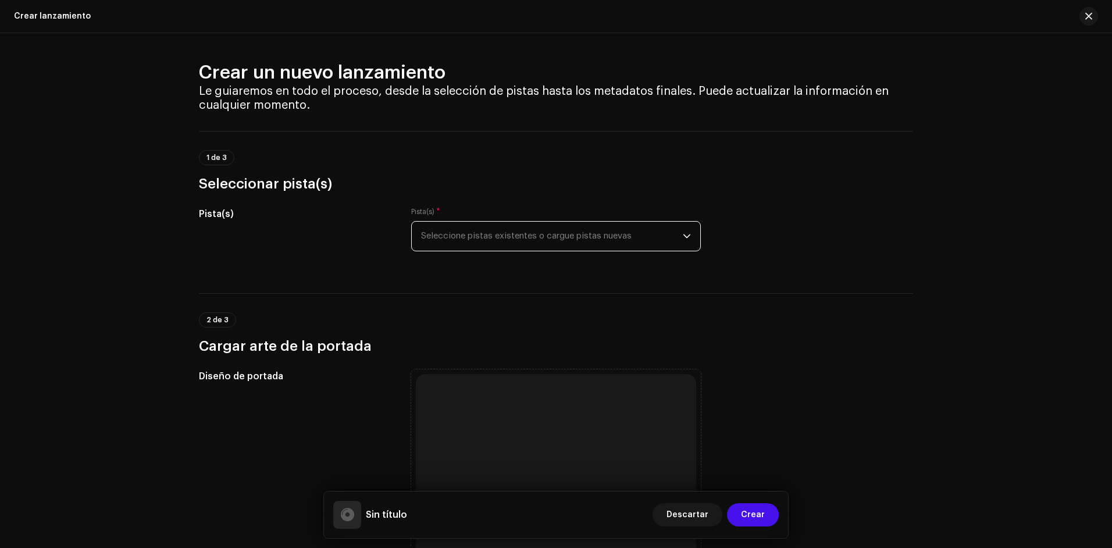
click at [508, 234] on span "Seleccione pistas existentes o cargue pistas nuevas" at bounding box center [552, 236] width 262 height 29
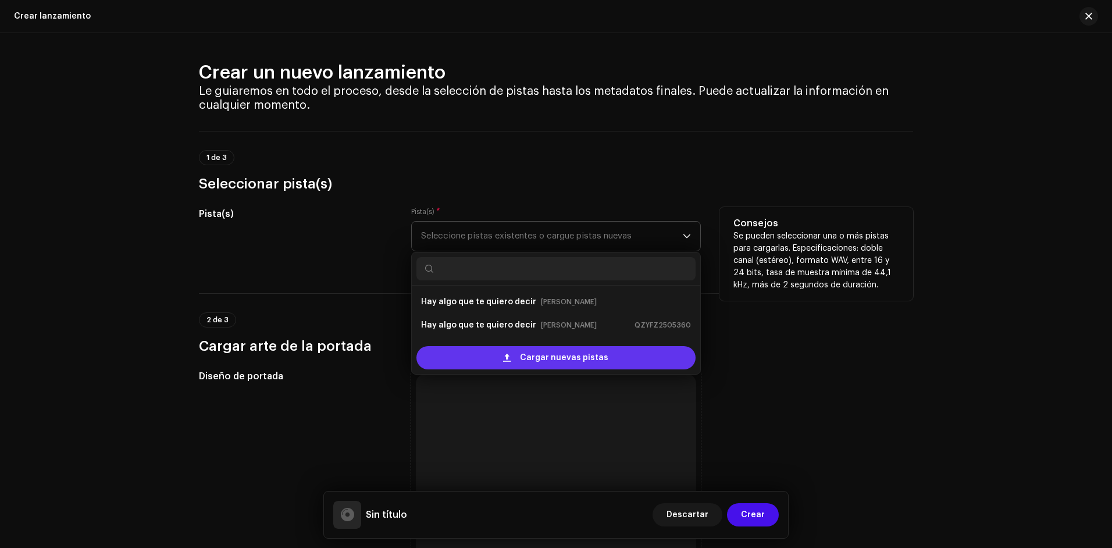
click at [618, 360] on div "Cargar nuevas pistas" at bounding box center [556, 357] width 279 height 23
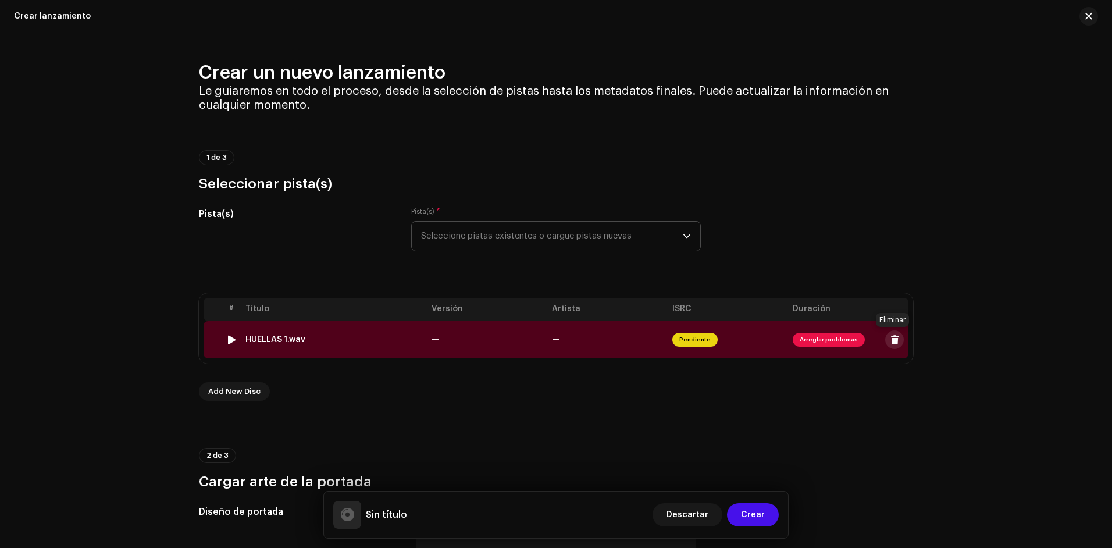
click at [892, 342] on span at bounding box center [895, 339] width 9 height 9
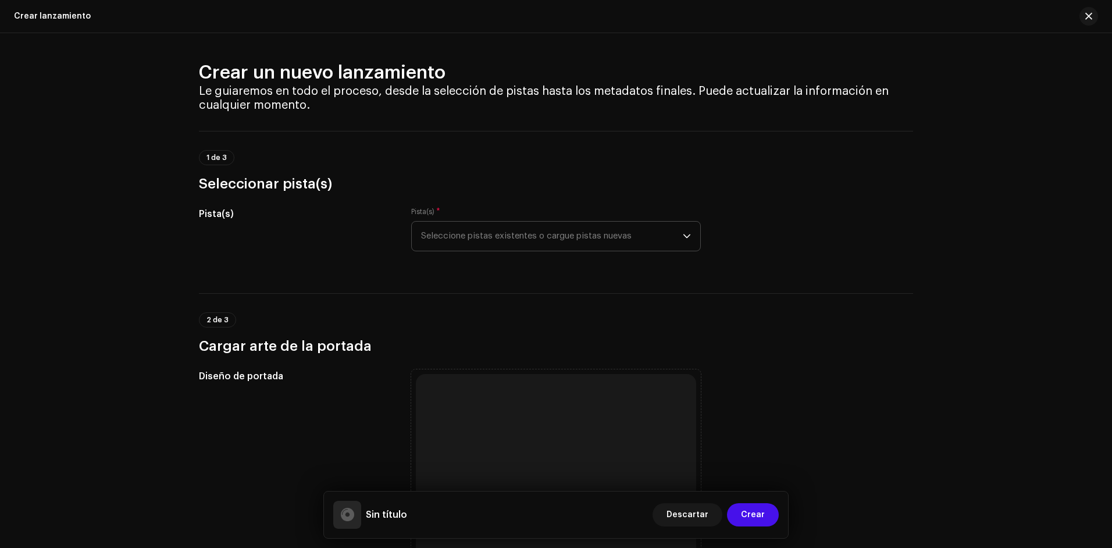
click at [647, 237] on span "Seleccione pistas existentes o cargue pistas nuevas" at bounding box center [552, 236] width 262 height 29
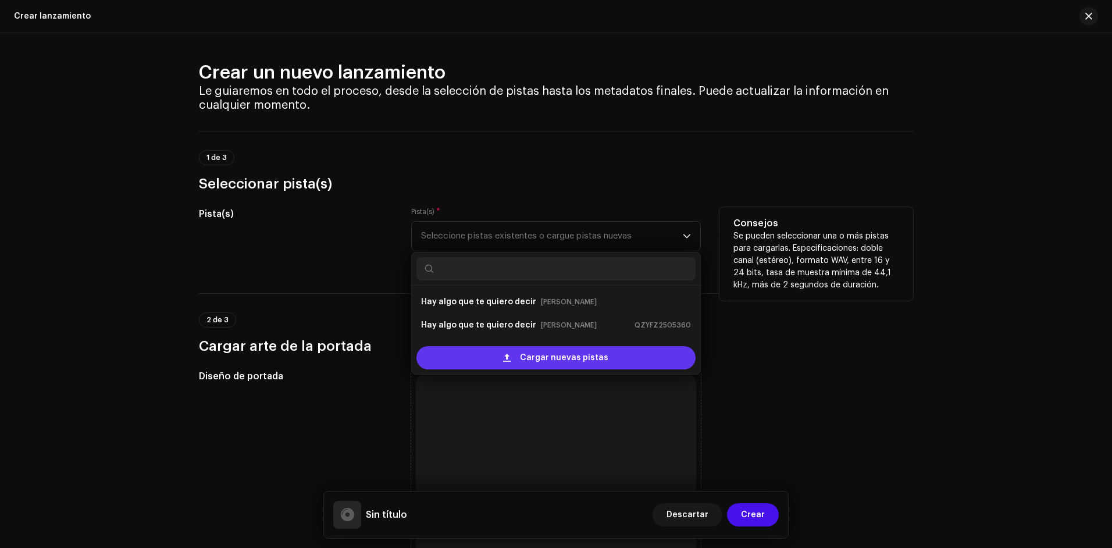
click at [550, 357] on span "Cargar nuevas pistas" at bounding box center [564, 357] width 88 height 23
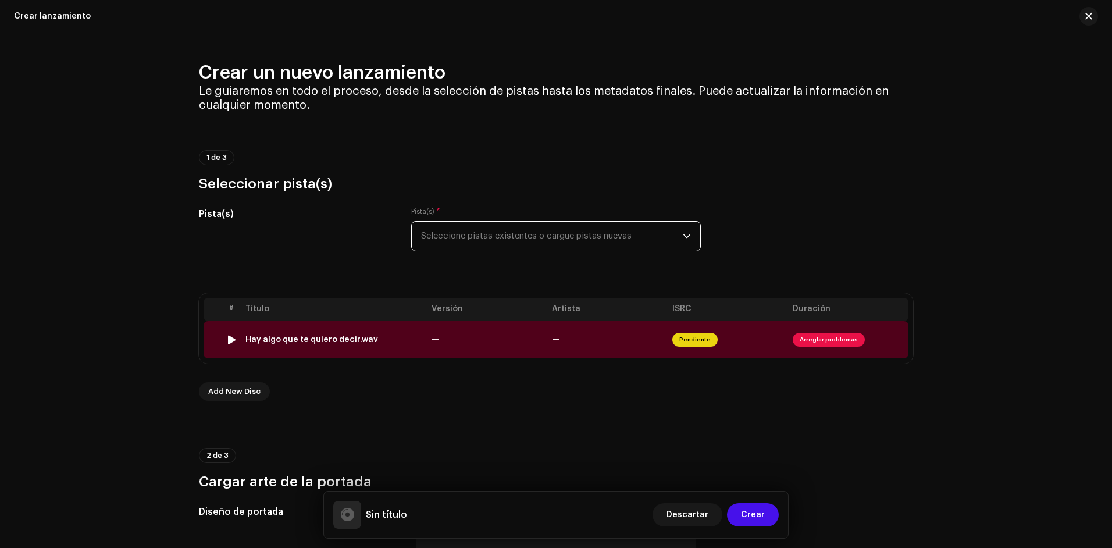
click at [892, 345] on button at bounding box center [894, 339] width 19 height 19
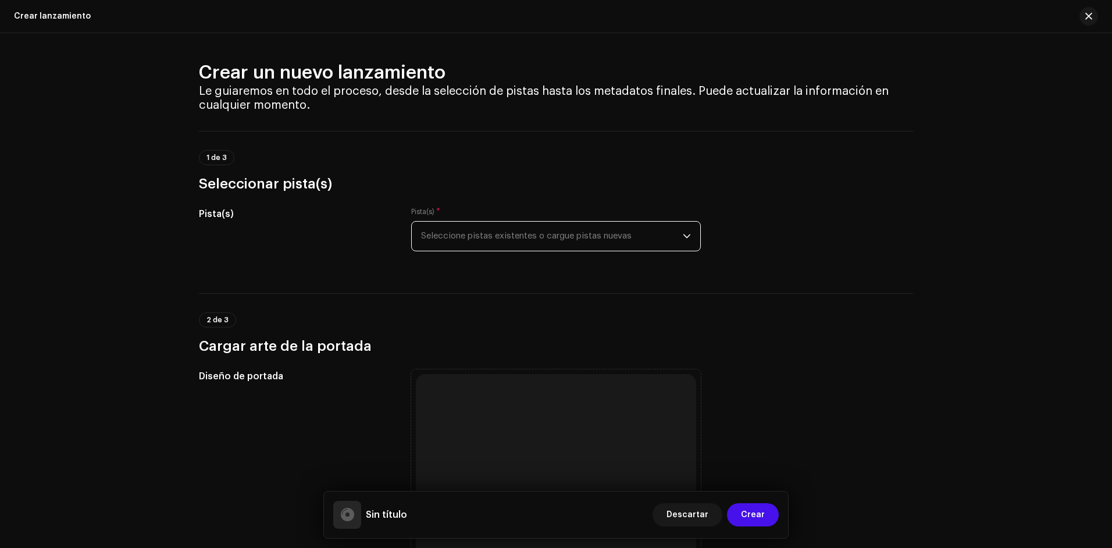
click at [668, 236] on span "Seleccione pistas existentes o cargue pistas nuevas" at bounding box center [552, 236] width 262 height 29
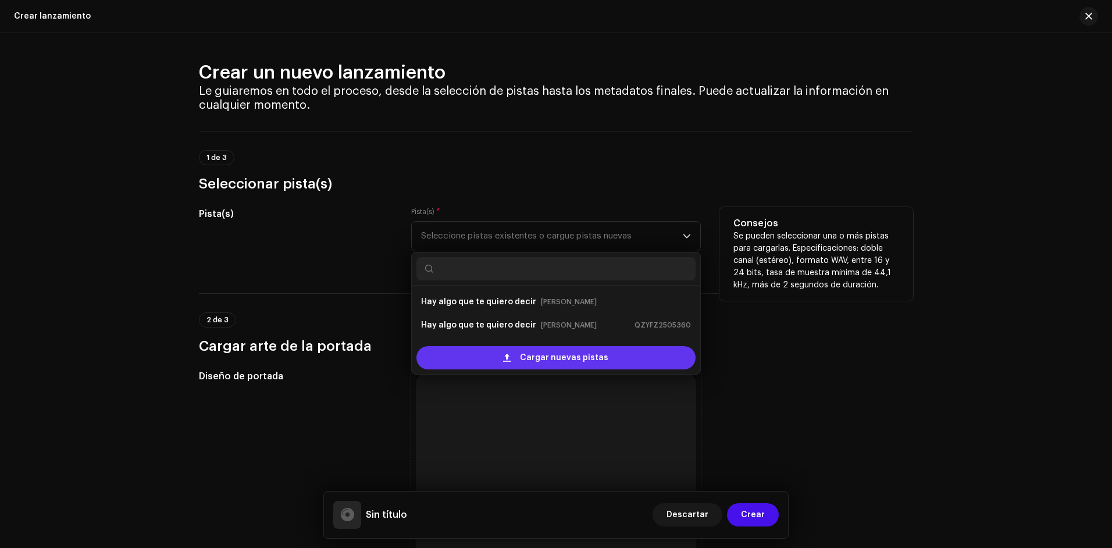
click at [564, 354] on span "Cargar nuevas pistas" at bounding box center [564, 357] width 88 height 23
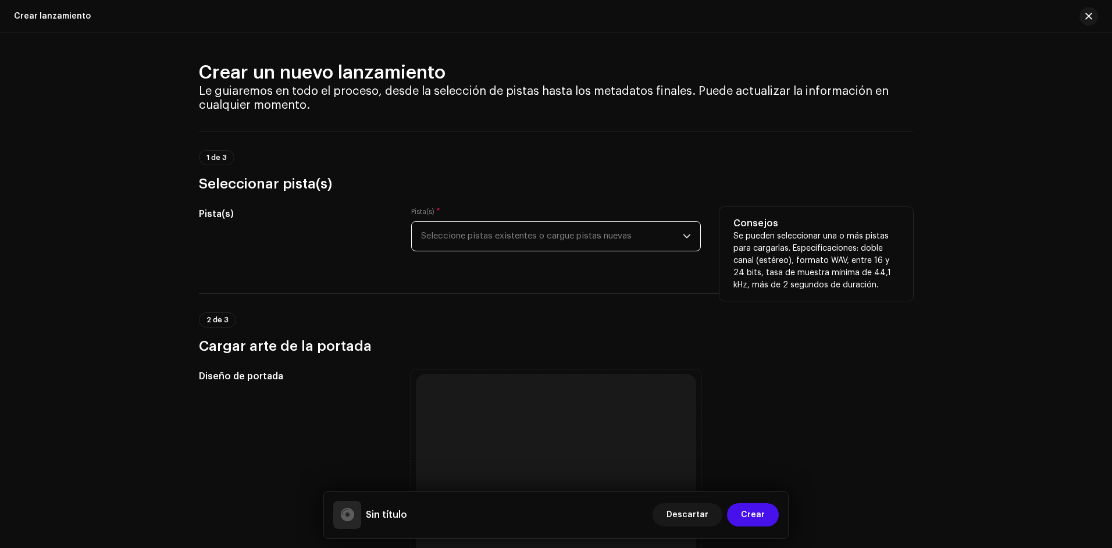
click at [97, 216] on div "Crear un nuevo lanzamiento Le guiaremos en todo el proceso, desde la selección …" at bounding box center [556, 290] width 1112 height 515
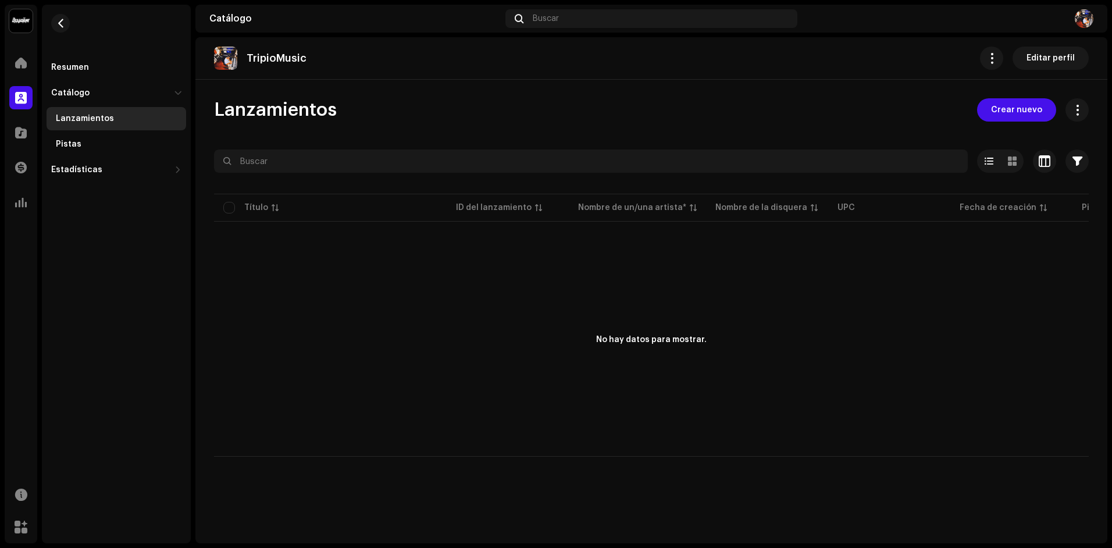
drag, startPoint x: 806, startPoint y: 264, endPoint x: 763, endPoint y: 251, distance: 44.4
click at [806, 264] on div "No hay datos para mostrar." at bounding box center [651, 340] width 875 height 233
click at [22, 66] on span at bounding box center [21, 62] width 12 height 9
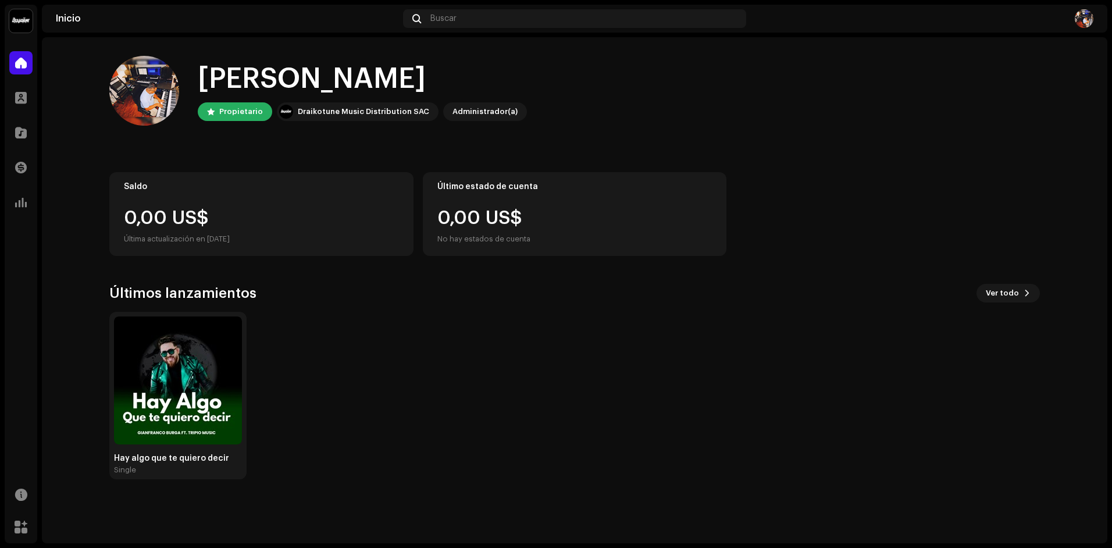
click at [547, 381] on div "Hay algo que te quiero decir Single" at bounding box center [570, 396] width 931 height 168
click at [158, 372] on img at bounding box center [178, 380] width 128 height 128
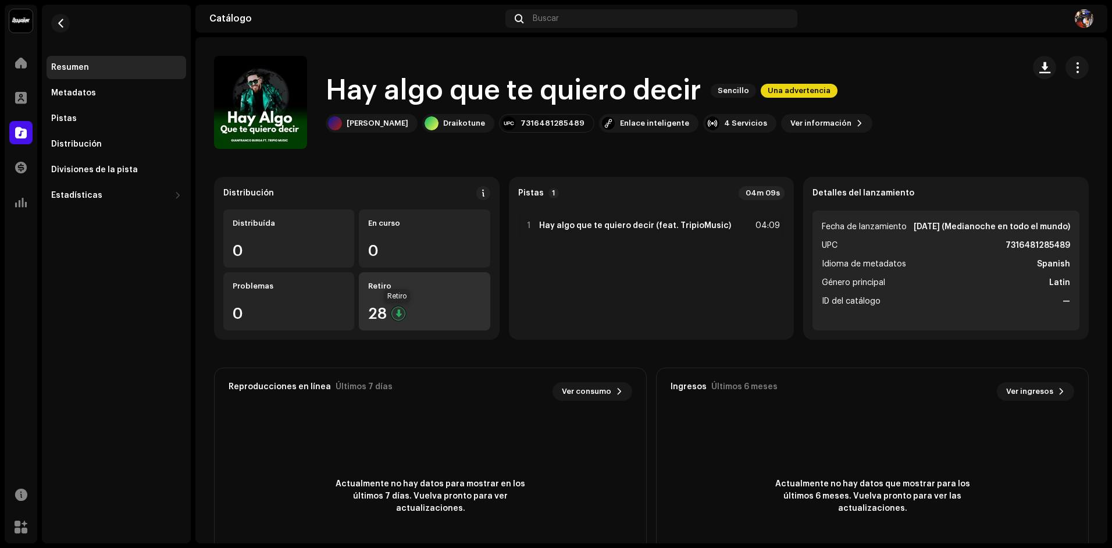
click at [401, 312] on div at bounding box center [399, 314] width 14 height 14
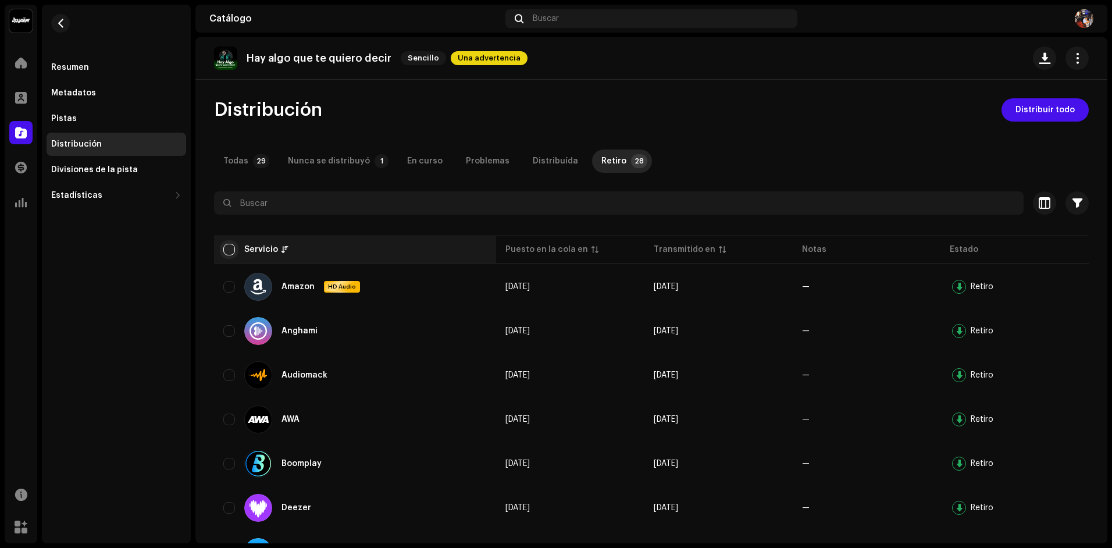
click at [229, 250] on input "checkbox" at bounding box center [229, 250] width 12 height 12
checkbox input "true"
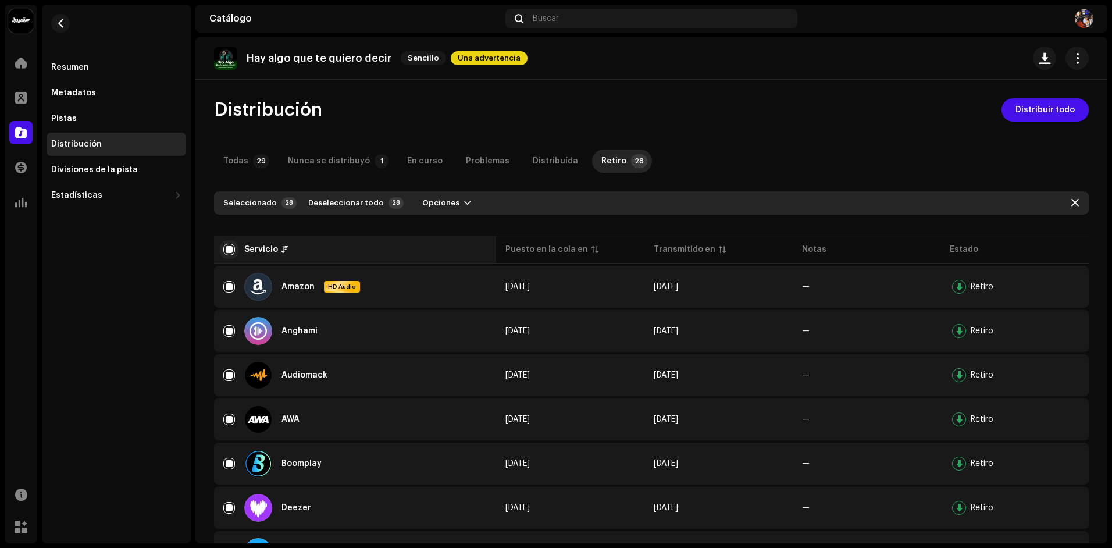
checkbox input "true"
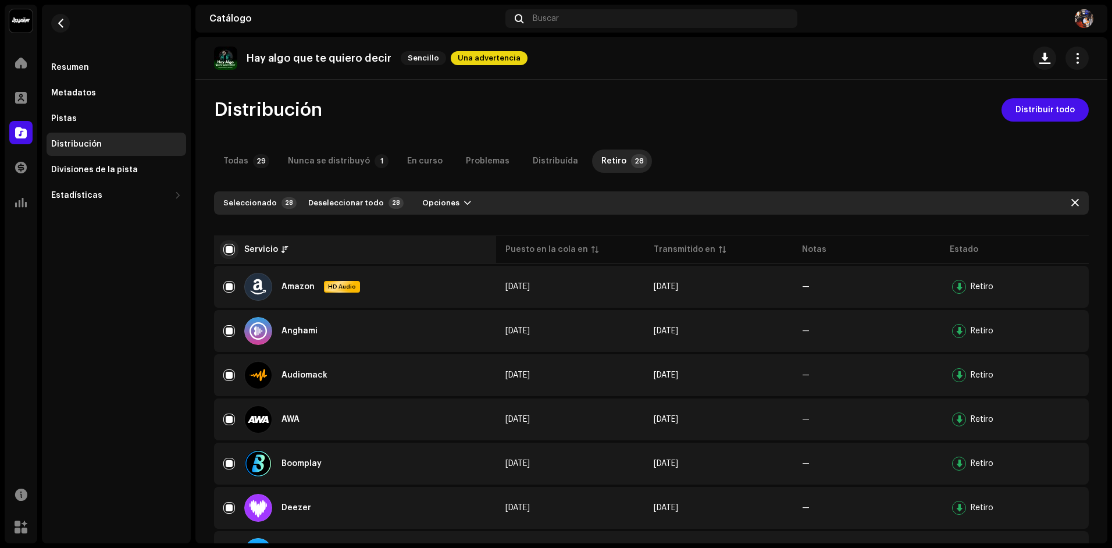
checkbox input "true"
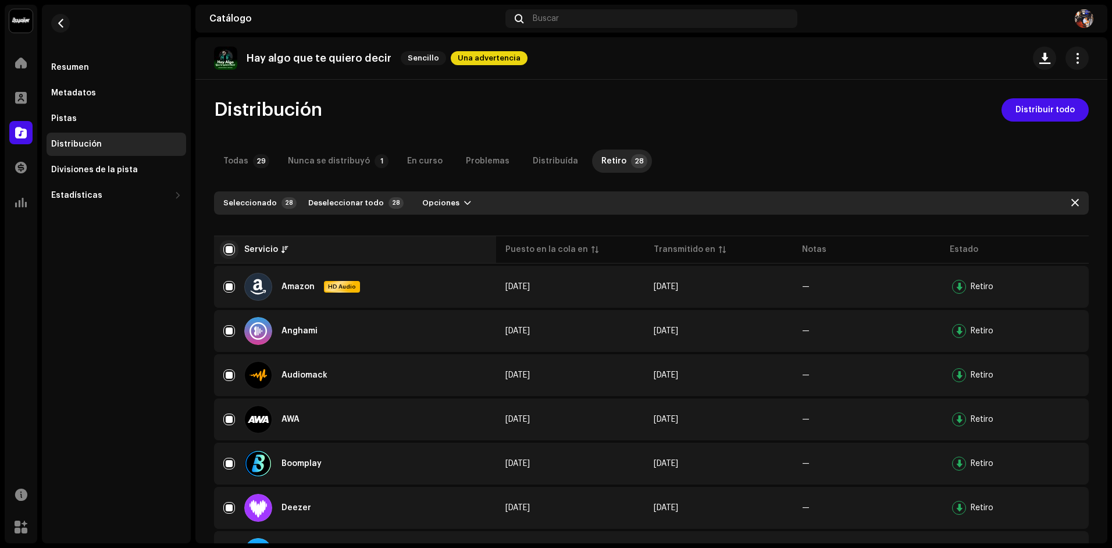
checkbox input "true"
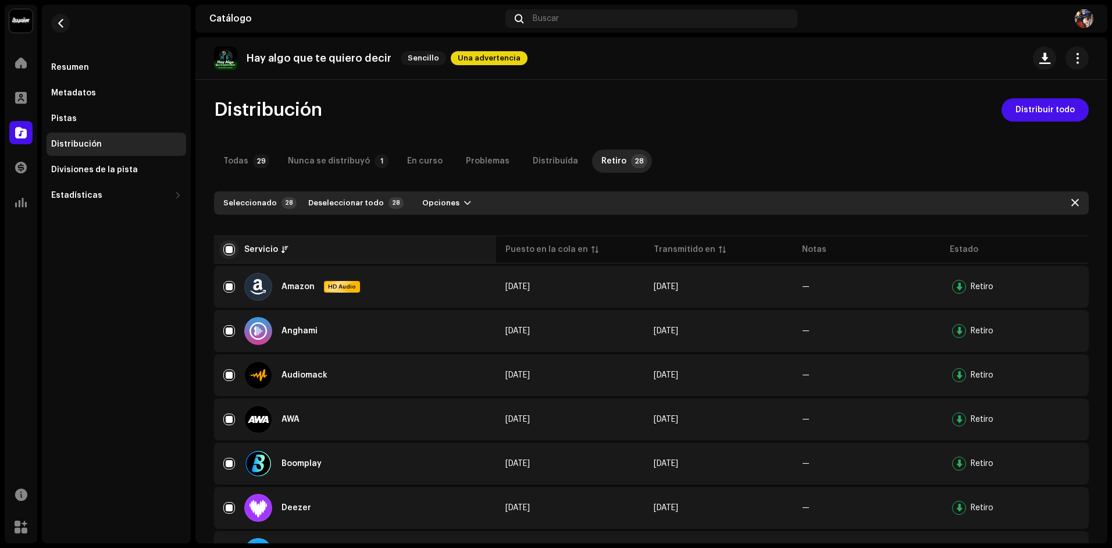
checkbox input "true"
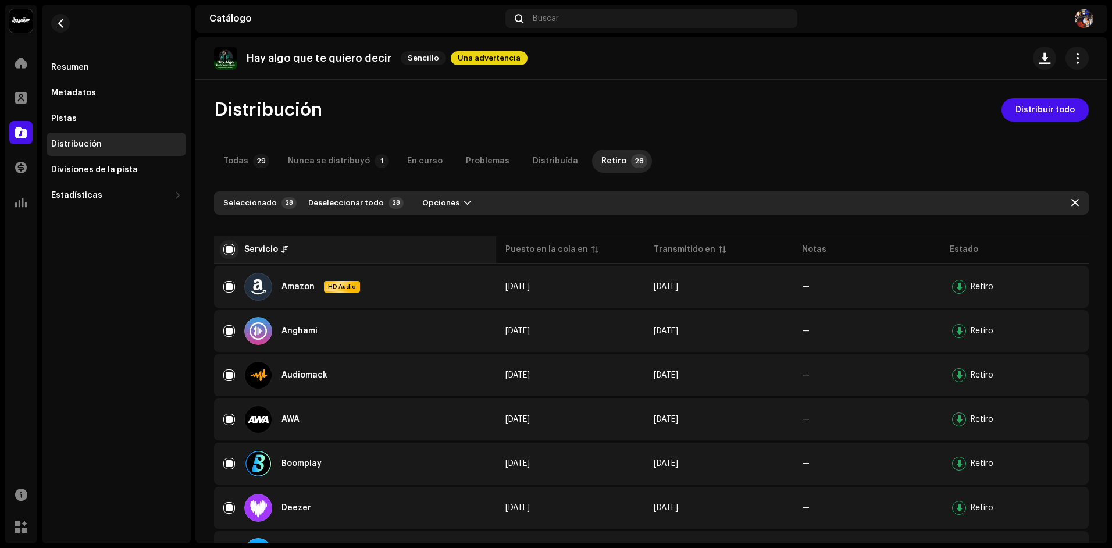
checkbox input "true"
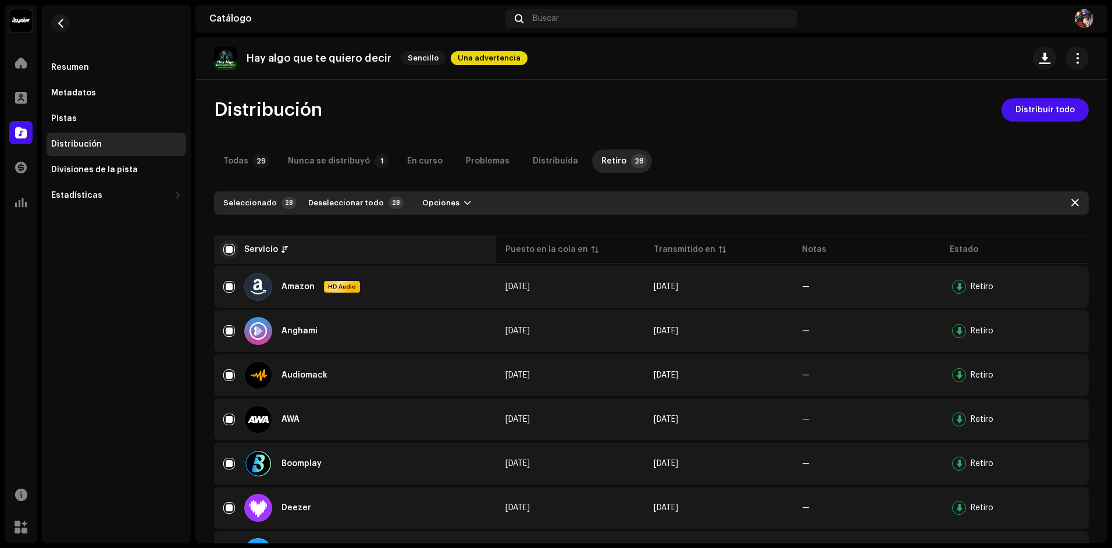
checkbox input "true"
click at [1064, 293] on button "button" at bounding box center [1063, 287] width 19 height 19
drag, startPoint x: 1064, startPoint y: 293, endPoint x: 1051, endPoint y: 290, distance: 13.0
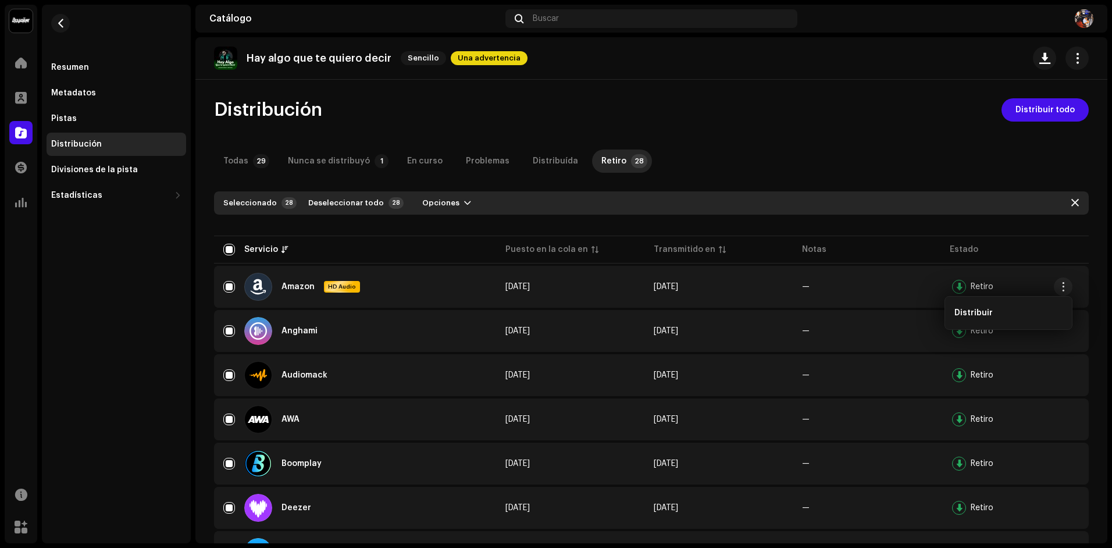
click at [1064, 293] on button "button" at bounding box center [1063, 287] width 19 height 19
click at [956, 287] on div at bounding box center [959, 287] width 14 height 14
click at [952, 330] on div at bounding box center [959, 331] width 14 height 14
click at [231, 247] on input "checkbox" at bounding box center [229, 250] width 12 height 12
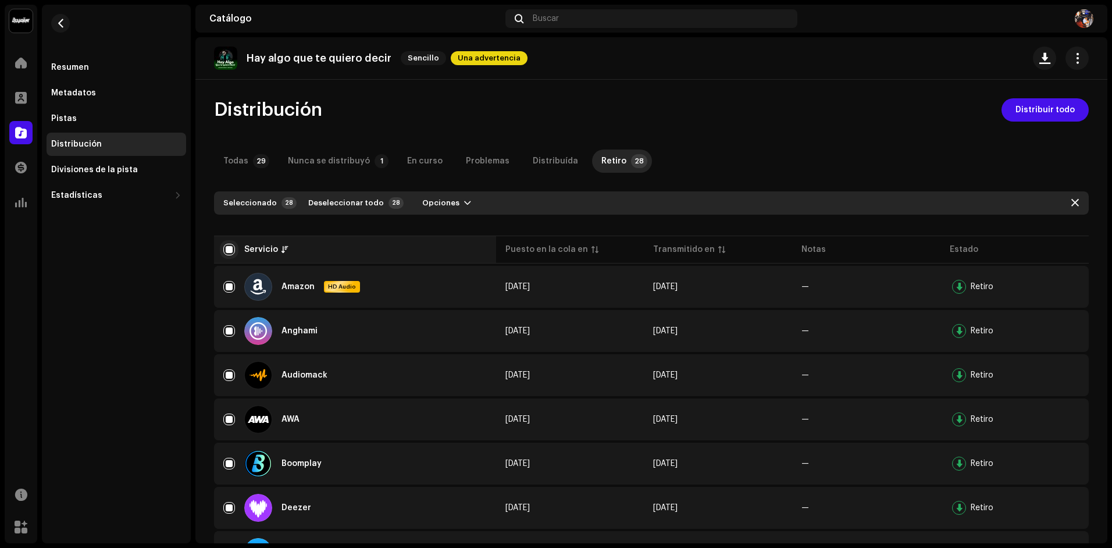
checkbox input "false"
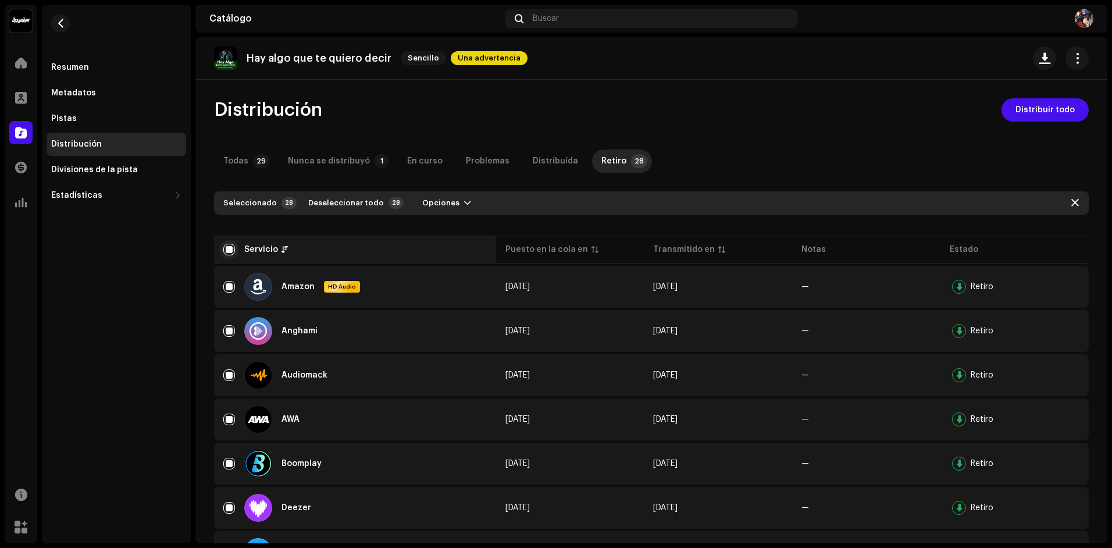
checkbox input "false"
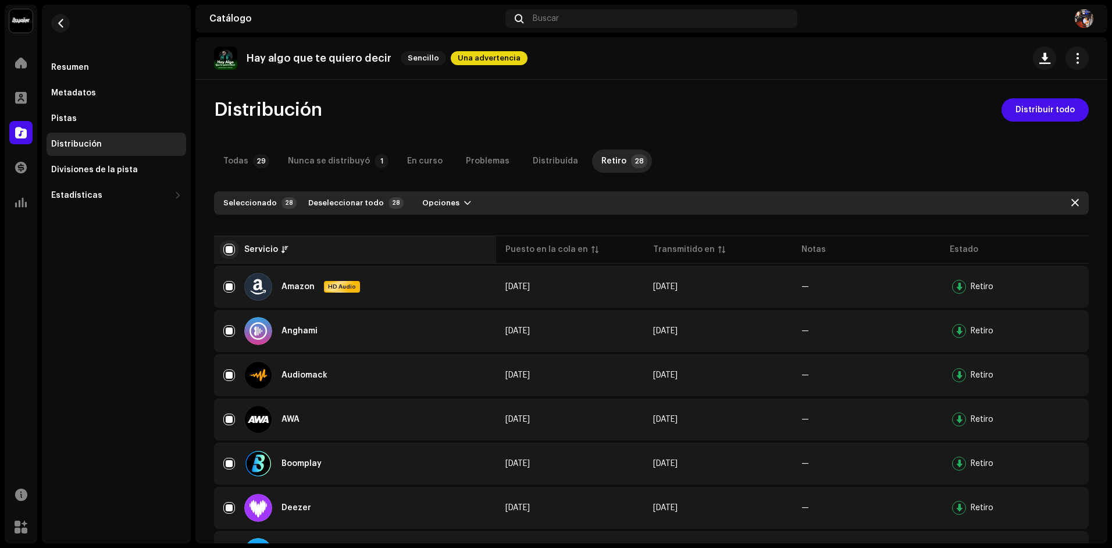
checkbox input "false"
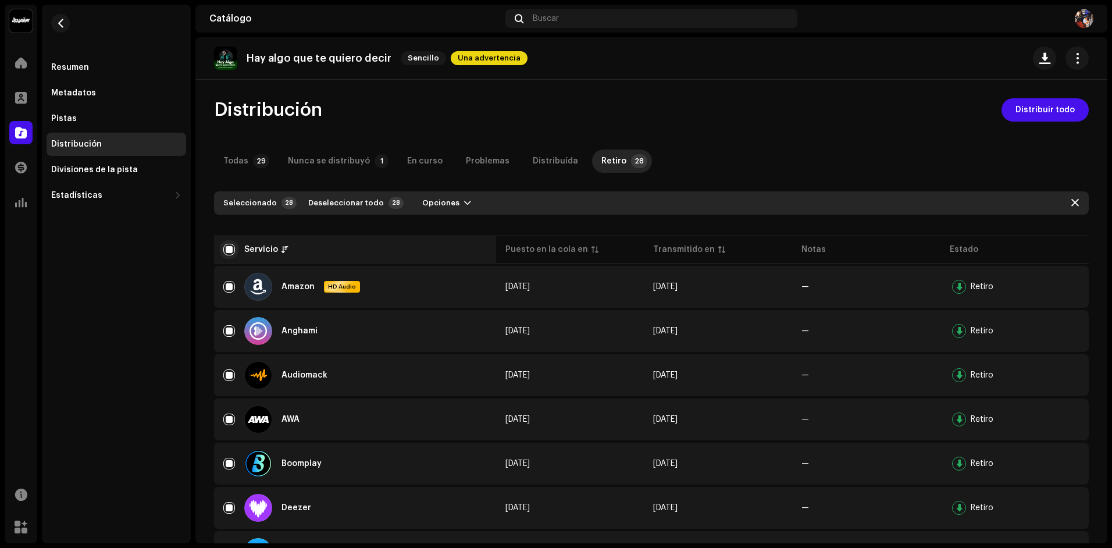
checkbox input "false"
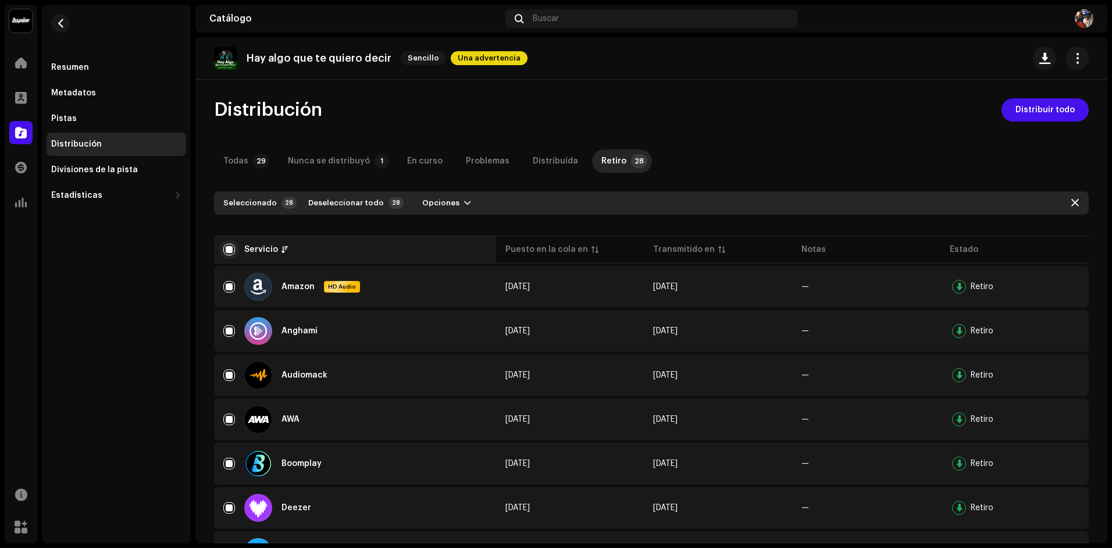
checkbox input "false"
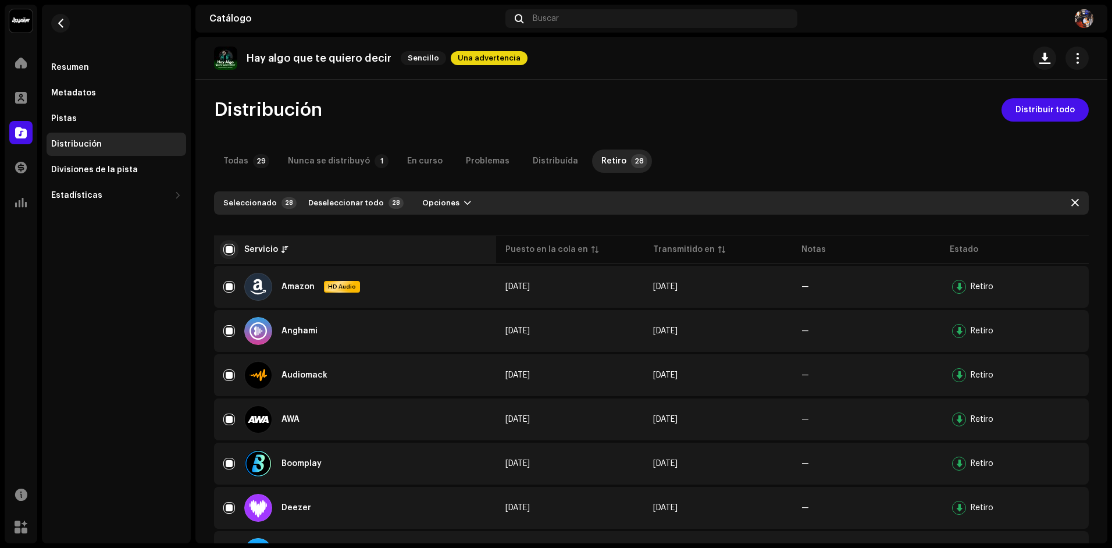
checkbox input "false"
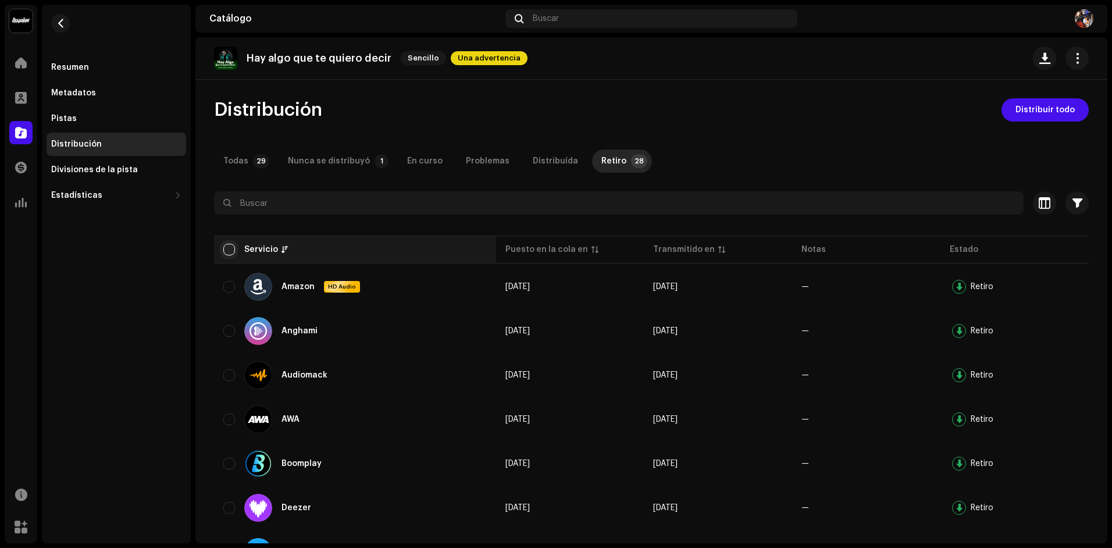
click at [230, 247] on input "checkbox" at bounding box center [229, 250] width 12 height 12
checkbox input "true"
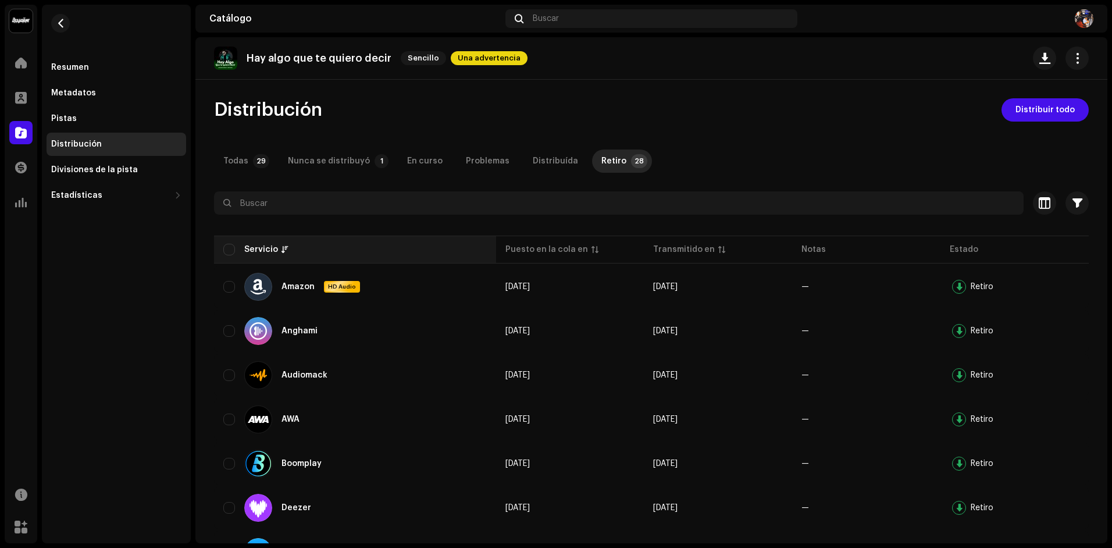
checkbox input "true"
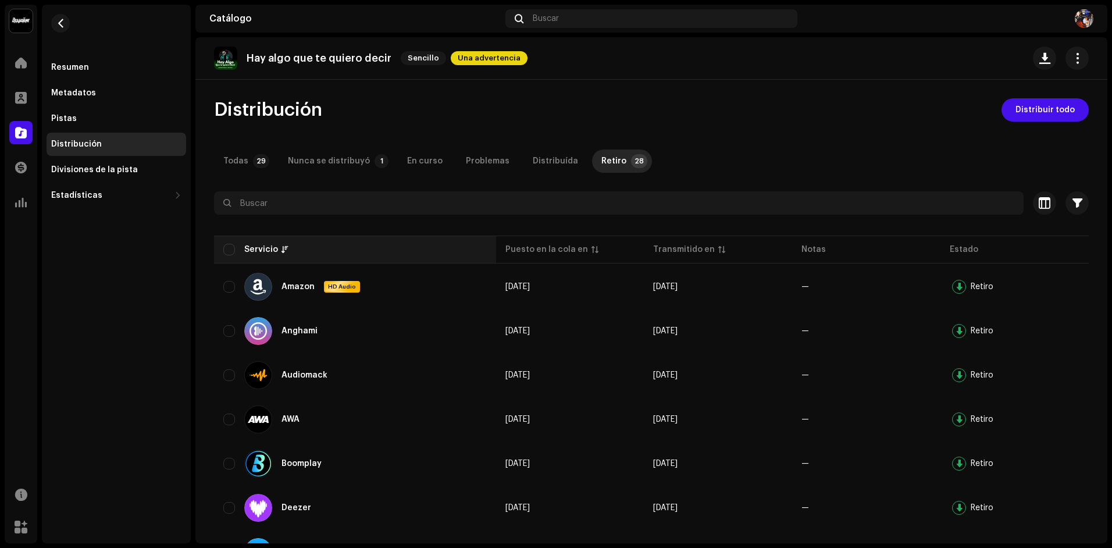
checkbox input "true"
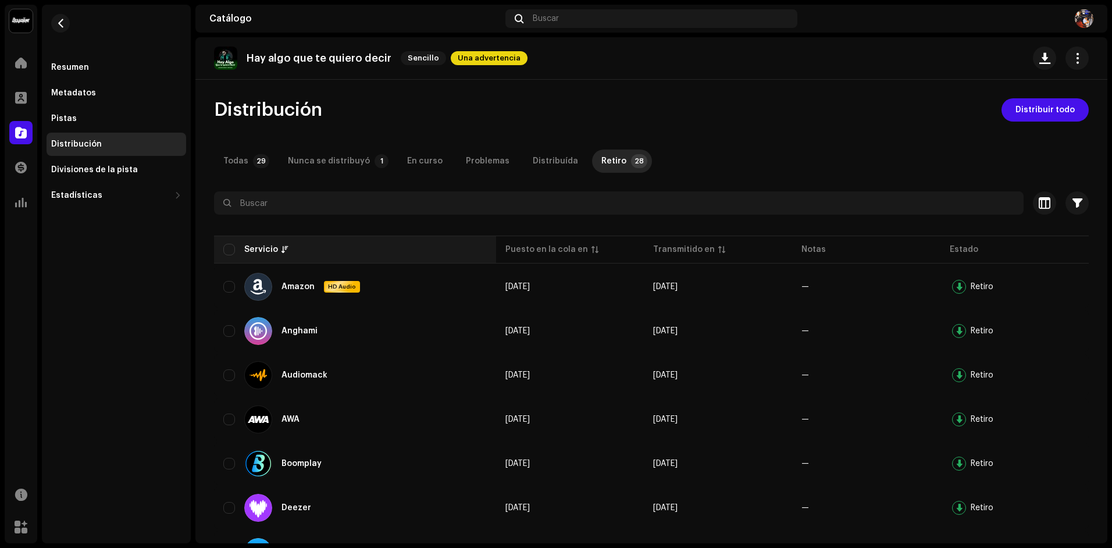
checkbox input "true"
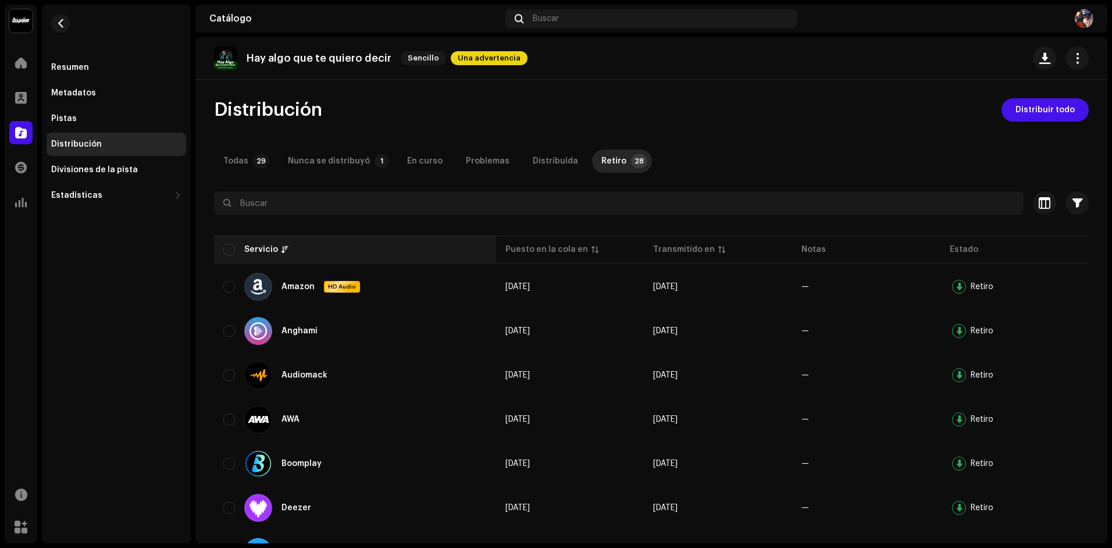
checkbox input "true"
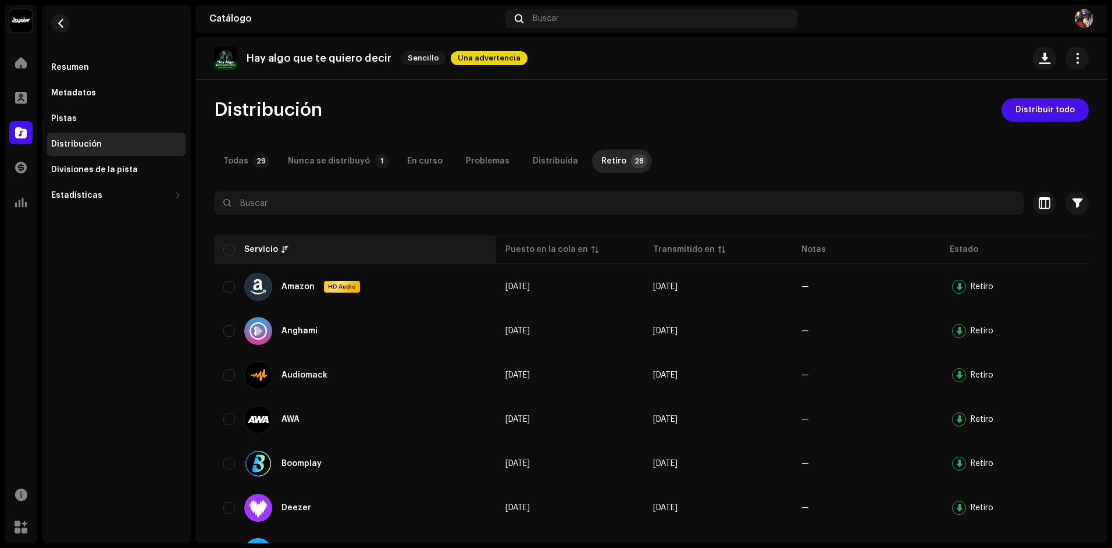
checkbox input "true"
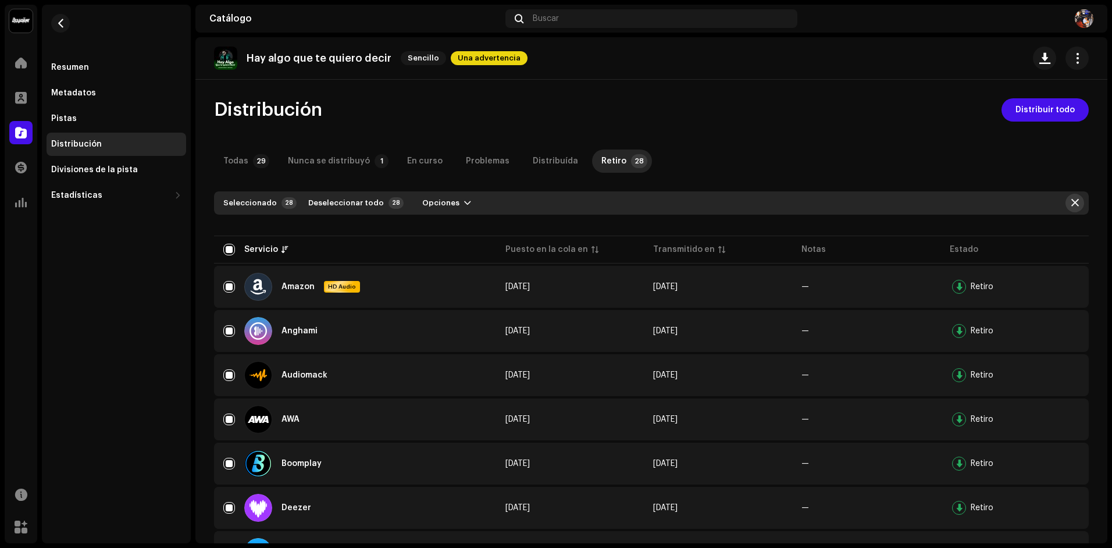
click at [1072, 201] on span "button" at bounding box center [1076, 202] width 8 height 9
checkbox input "false"
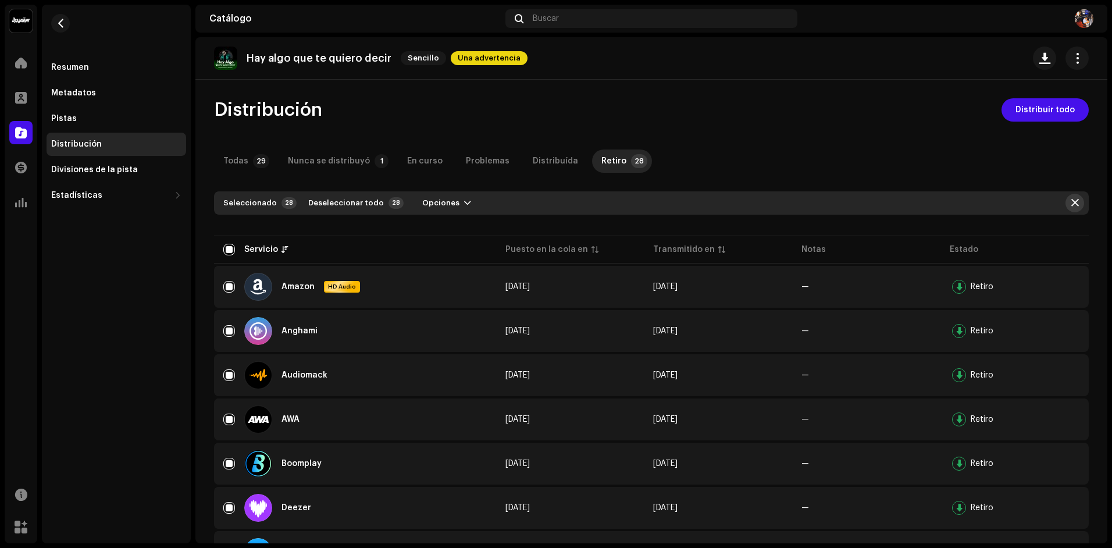
checkbox input "false"
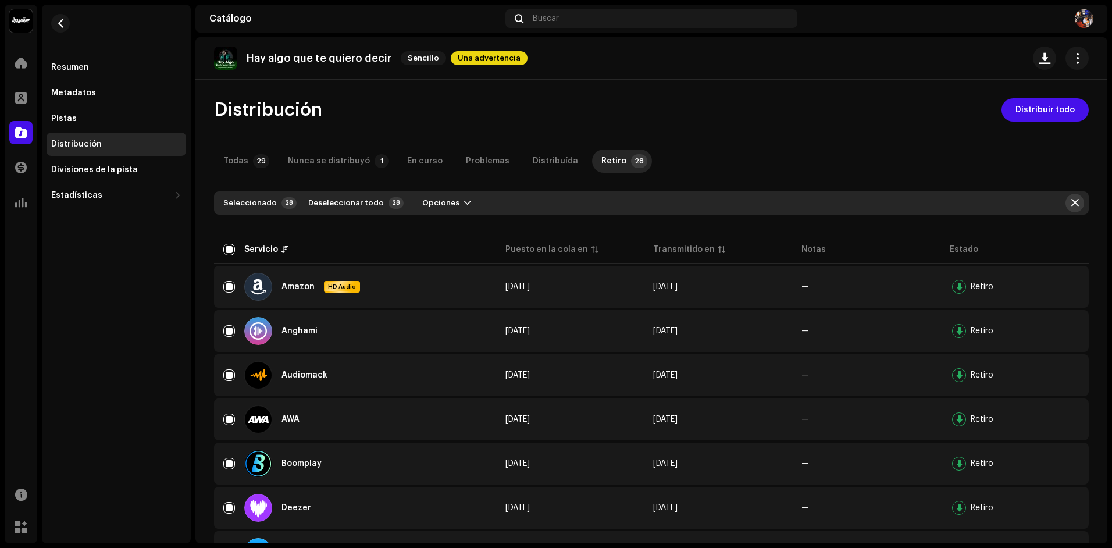
checkbox input "false"
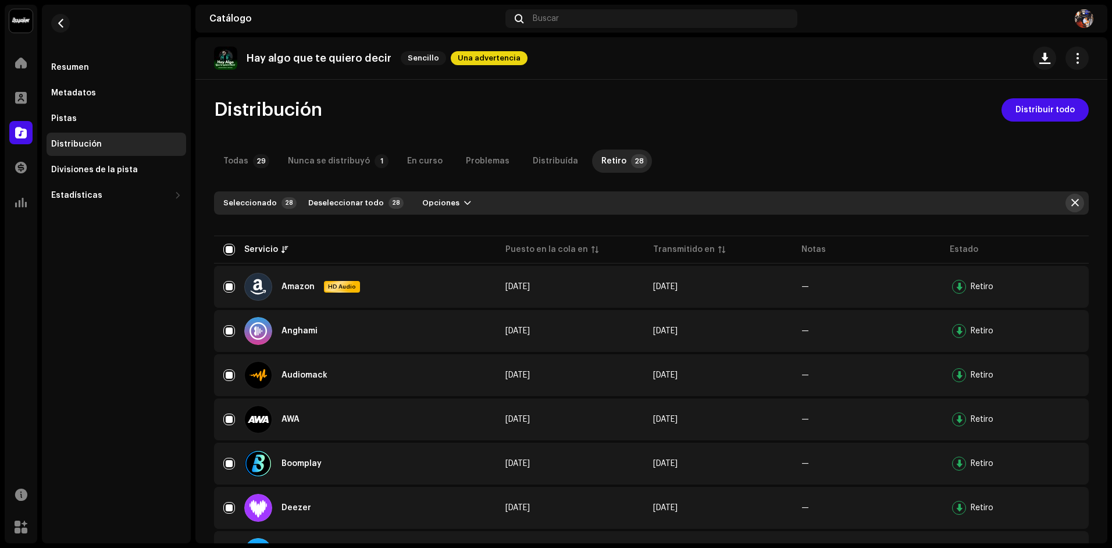
checkbox input "false"
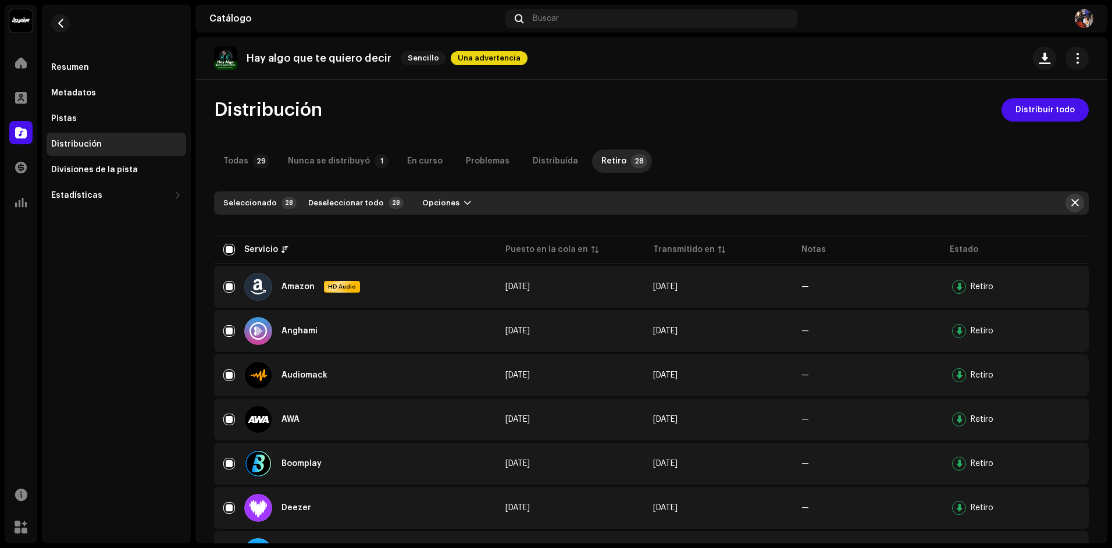
checkbox input "false"
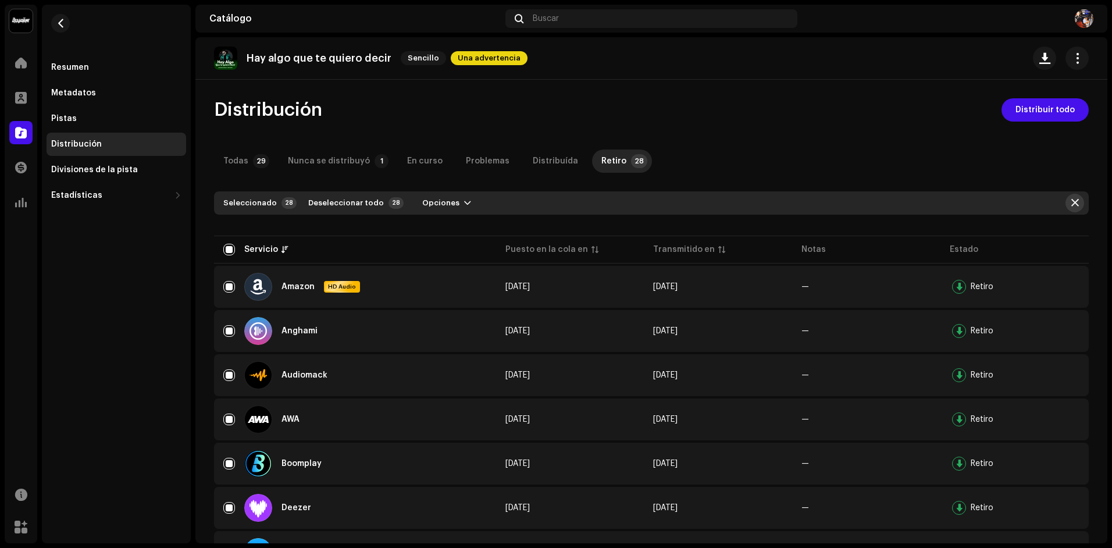
checkbox input "false"
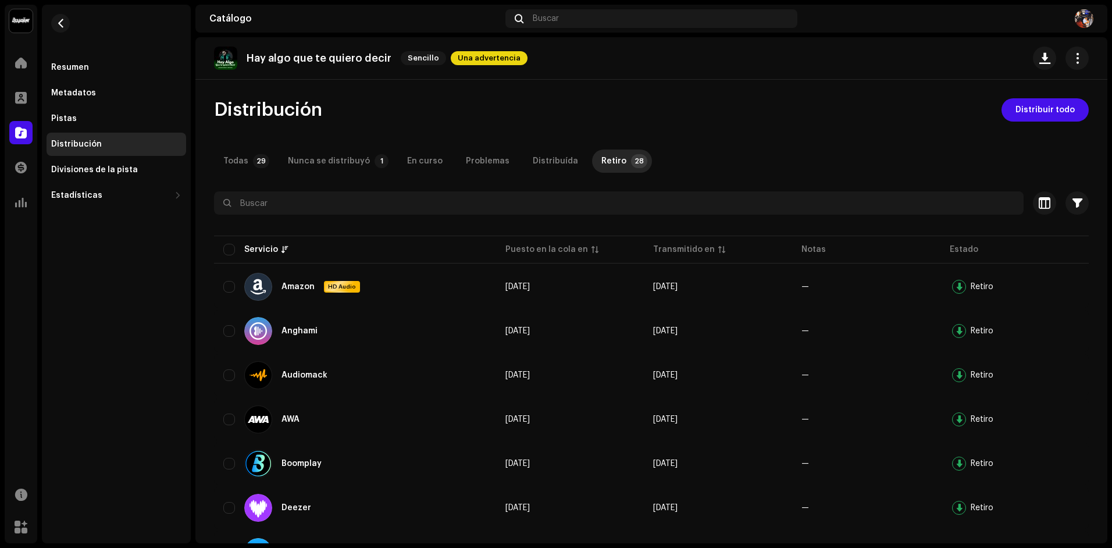
click at [545, 215] on div at bounding box center [651, 224] width 875 height 19
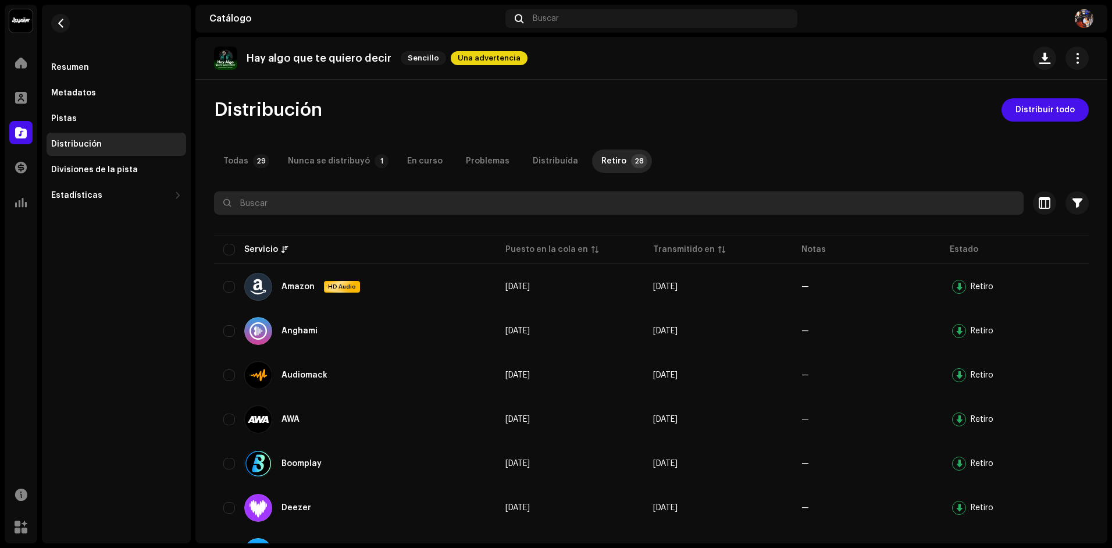
click at [521, 207] on input "text" at bounding box center [619, 202] width 810 height 23
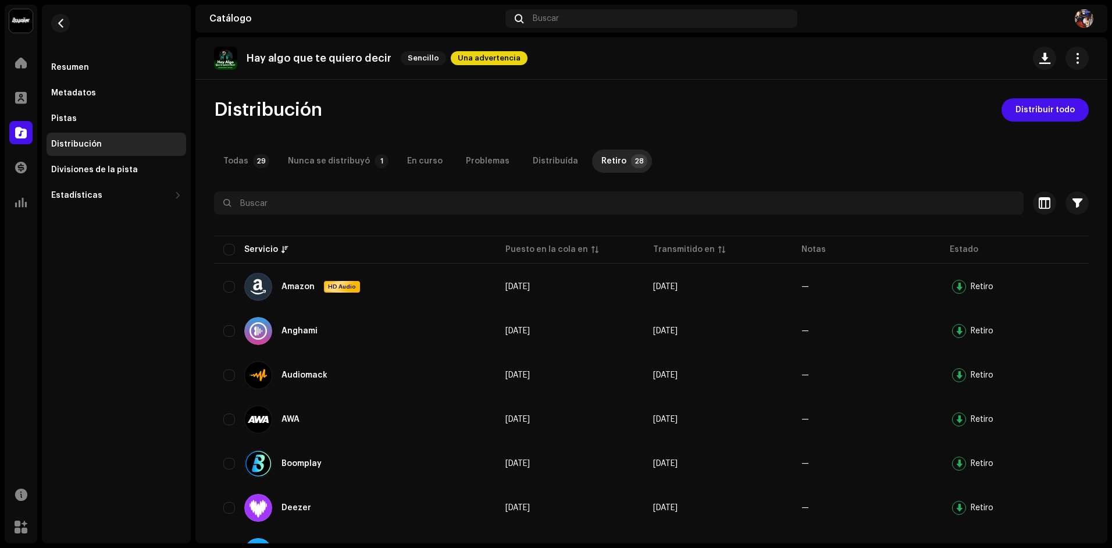
click at [226, 57] on img at bounding box center [225, 58] width 23 height 23
click at [479, 58] on span "Una advertencia" at bounding box center [489, 58] width 77 height 14
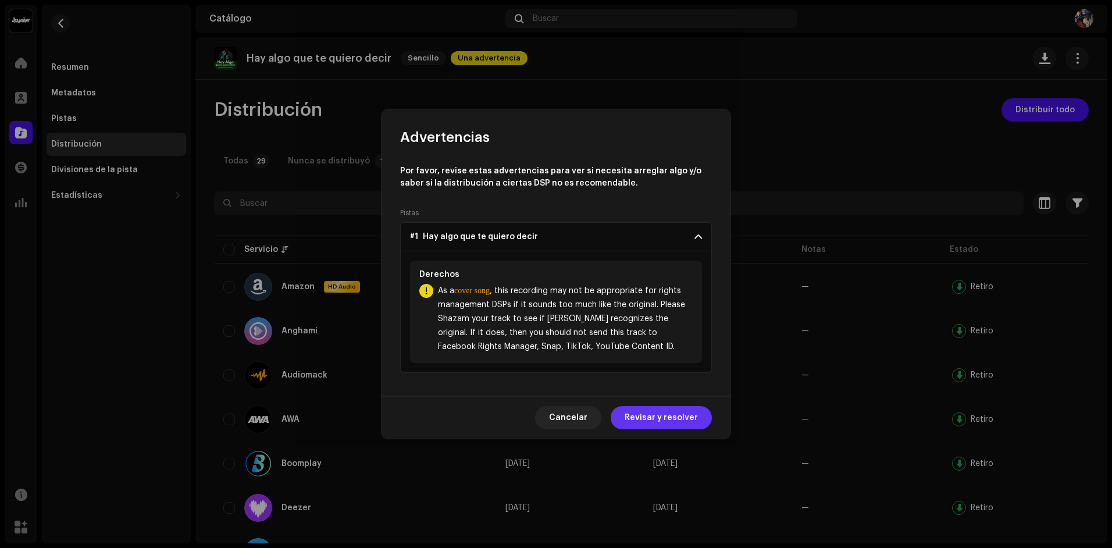
click at [666, 420] on span "Revisar y resolver" at bounding box center [661, 417] width 73 height 23
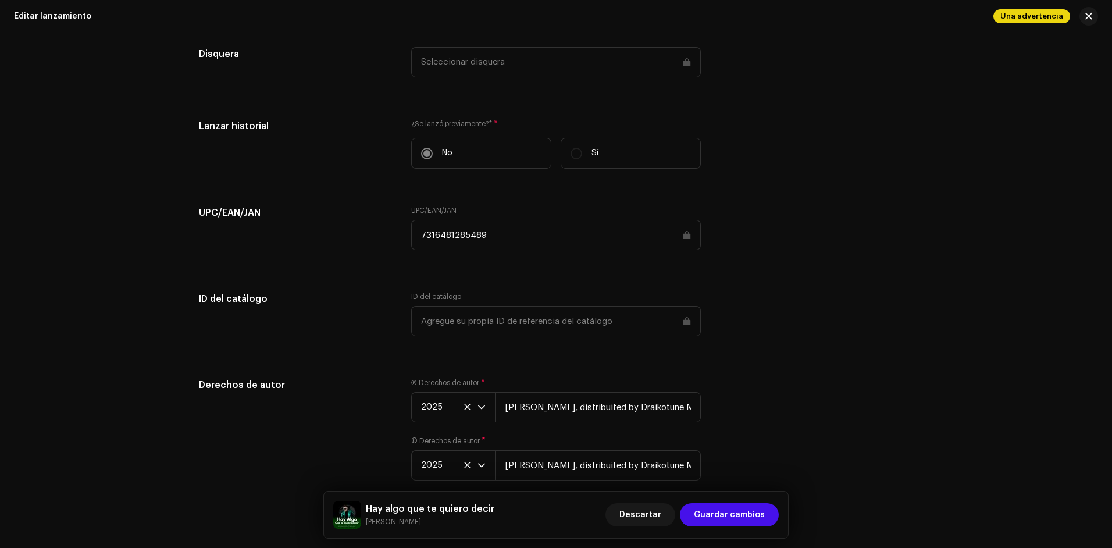
scroll to position [1524, 0]
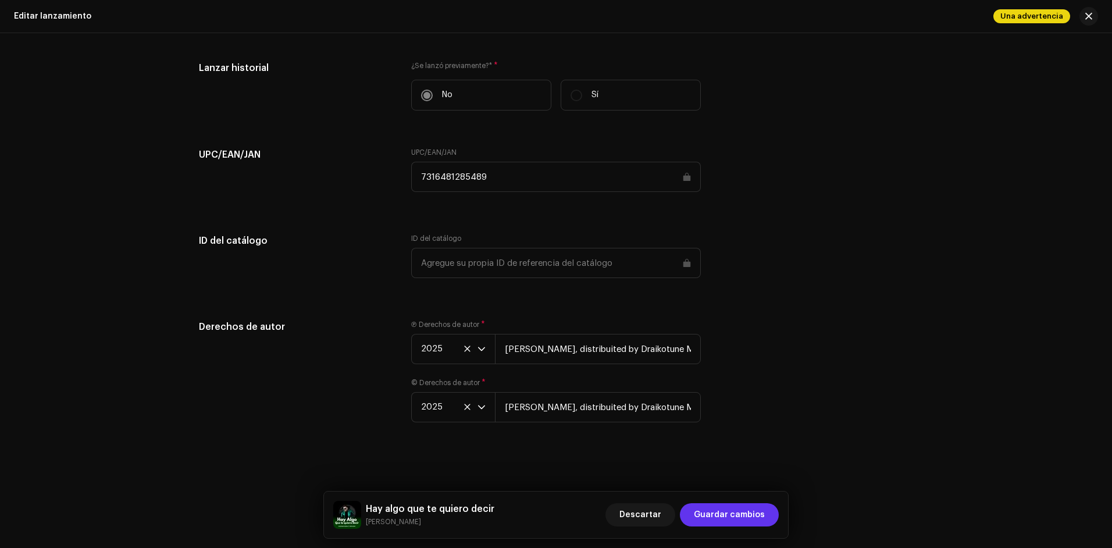
click at [735, 521] on span "Guardar cambios" at bounding box center [729, 514] width 71 height 23
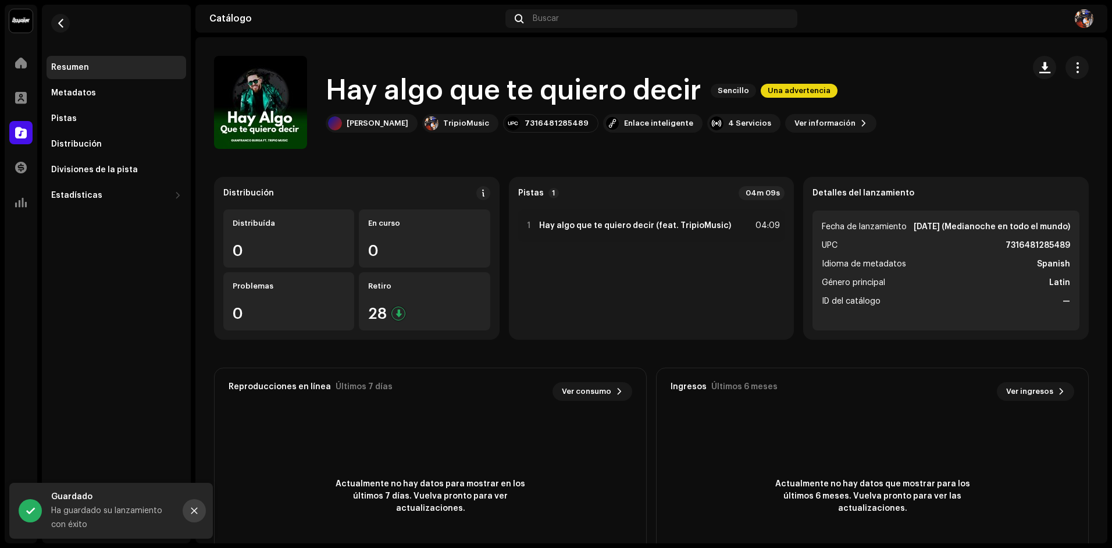
click at [198, 513] on icon "Close" at bounding box center [194, 511] width 8 height 8
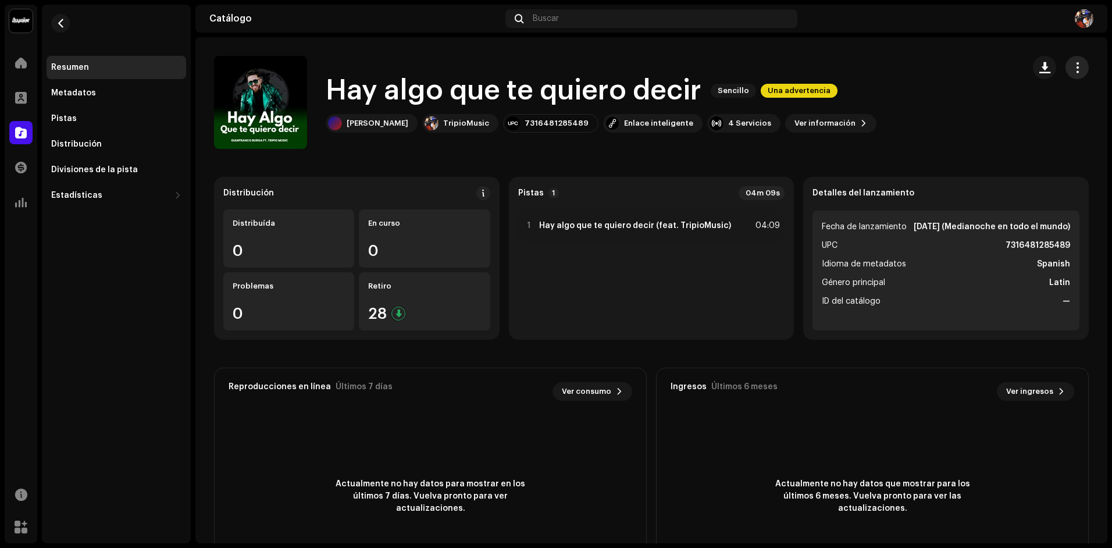
click at [1077, 68] on button "button" at bounding box center [1077, 67] width 23 height 23
click at [919, 79] on div "Hay algo que te quiero decir Sencillo Una advertencia [PERSON_NAME] 73164812854…" at bounding box center [614, 102] width 801 height 93
click at [431, 154] on catalog-releases-details-overview "Hay algo que te quiero decir Sencillo Una advertencia Hay algo que te quiero de…" at bounding box center [651, 328] width 912 height 582
click at [985, 134] on div "Hay algo que te quiero decir Sencillo Una advertencia [PERSON_NAME] 73164812854…" at bounding box center [614, 102] width 801 height 93
click at [532, 148] on catalog-releases-details-overview "Hay algo que te quiero decir Sencillo Una advertencia Hay algo que te quiero de…" at bounding box center [651, 328] width 912 height 582
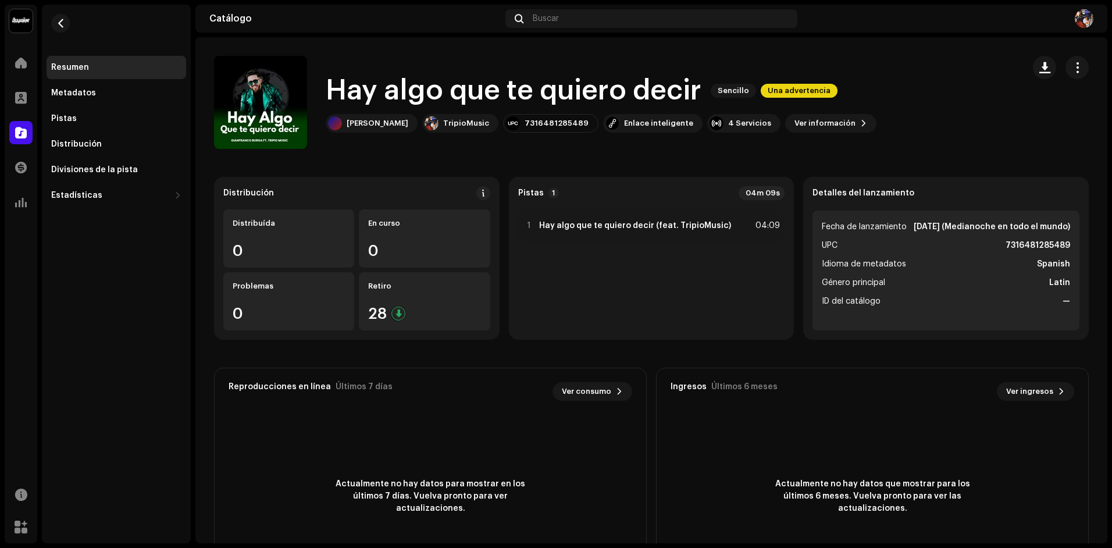
click at [532, 148] on div "Hay algo que te quiero decir Sencillo Una advertencia [PERSON_NAME] 73164812854…" at bounding box center [614, 102] width 801 height 93
click at [679, 165] on catalog-releases-details-overview "Hay algo que te quiero decir Sencillo Una advertencia Hay algo que te quiero de…" at bounding box center [651, 328] width 912 height 582
click at [750, 118] on div "4 Servicios" at bounding box center [743, 123] width 73 height 19
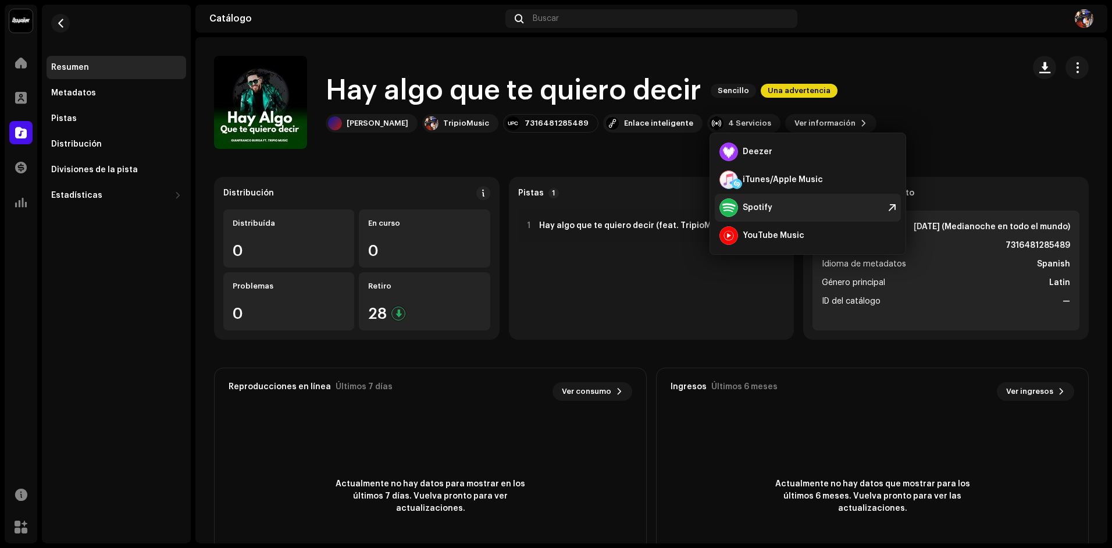
click at [760, 209] on div "Spotify" at bounding box center [758, 207] width 30 height 9
drag, startPoint x: 588, startPoint y: 151, endPoint x: 623, endPoint y: 152, distance: 34.3
click at [591, 153] on catalog-releases-details-overview "Hay algo que te quiero decir Sencillo Una advertencia Hay algo que te quiero de…" at bounding box center [651, 328] width 912 height 582
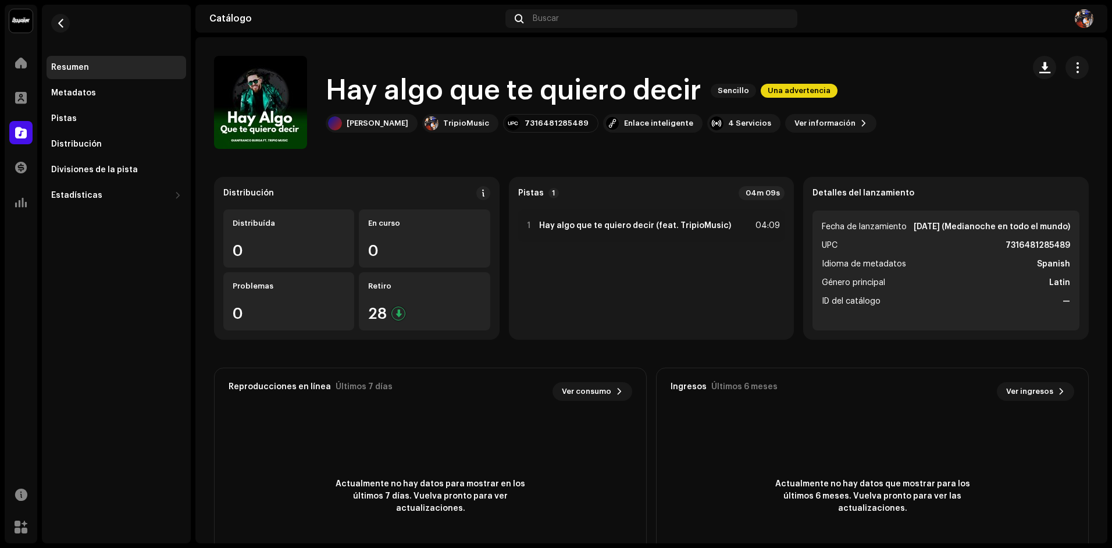
click at [610, 163] on catalog-releases-details-overview "Hay algo que te quiero decir Sencillo Una advertencia Hay algo que te quiero de…" at bounding box center [651, 328] width 912 height 582
click at [544, 162] on catalog-releases-details-overview "Hay algo que te quiero decir Sencillo Una advertencia Hay algo que te quiero de…" at bounding box center [651, 328] width 912 height 582
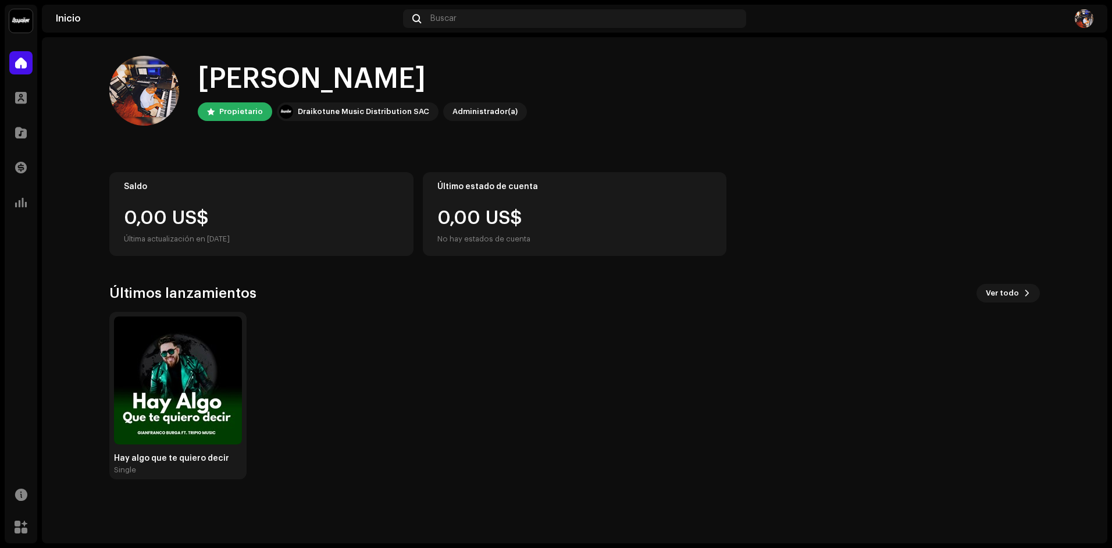
drag, startPoint x: 401, startPoint y: 323, endPoint x: 415, endPoint y: 319, distance: 14.4
